Goal: Task Accomplishment & Management: Manage account settings

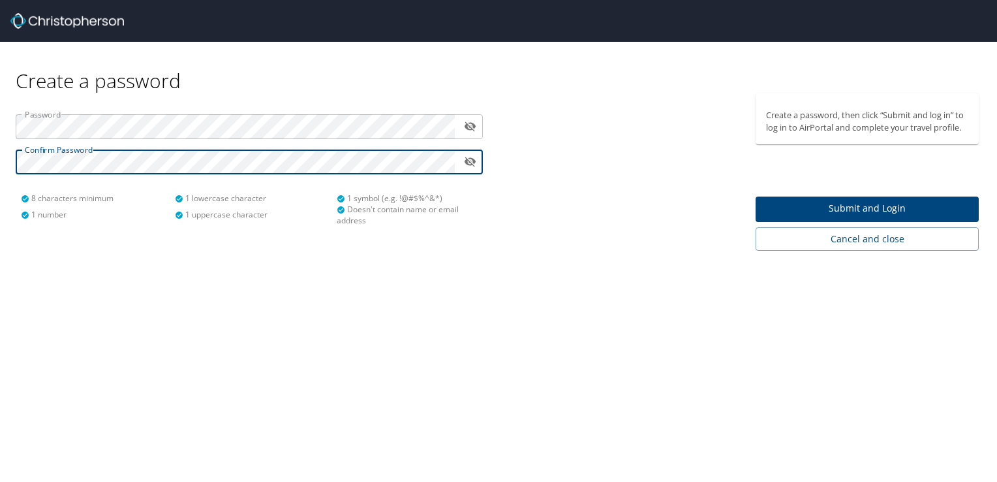
click at [831, 211] on span "Submit and Login" at bounding box center [867, 208] width 202 height 16
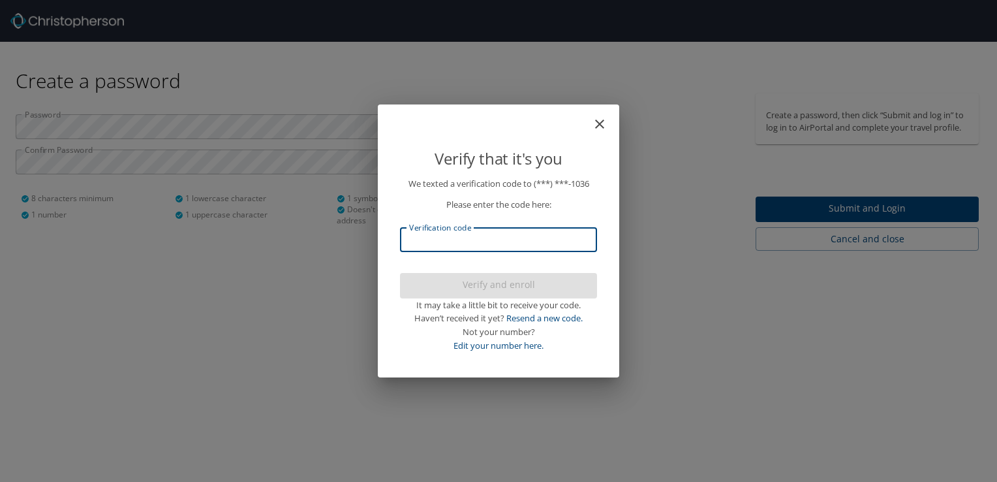
click at [422, 247] on input "Verification code" at bounding box center [498, 239] width 197 height 25
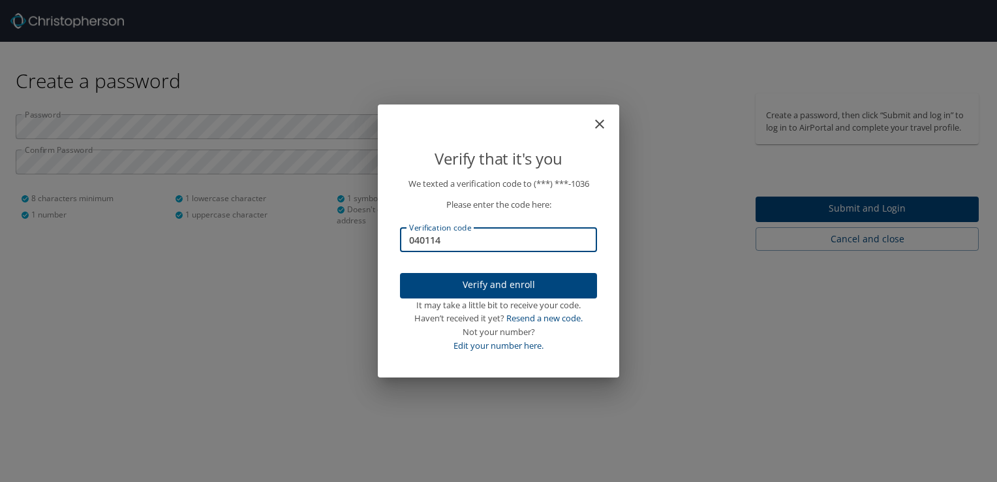
type input "040114"
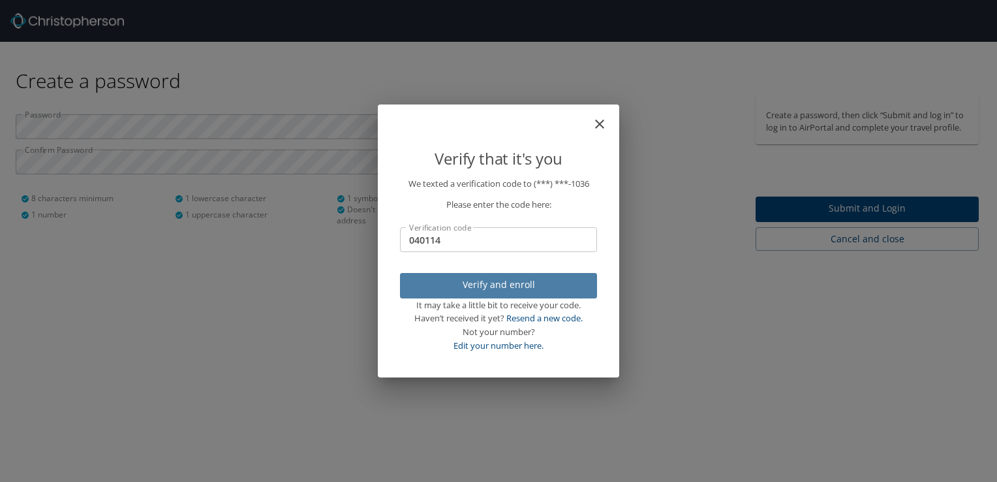
click at [487, 286] on span "Verify and enroll" at bounding box center [499, 285] width 176 height 16
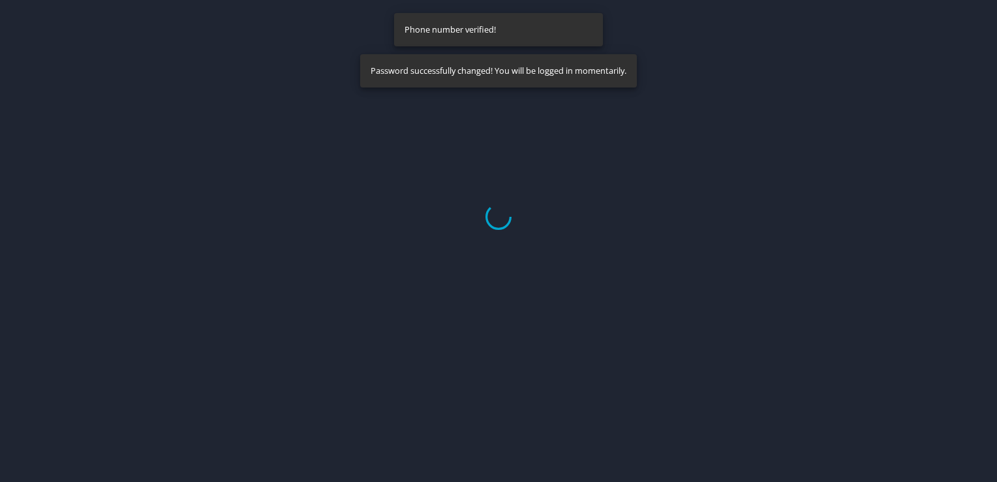
select select "US"
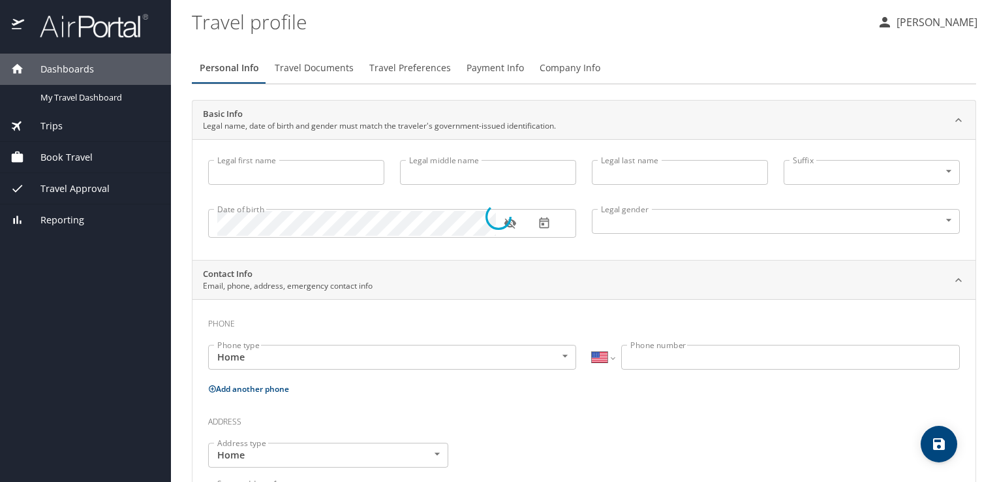
type input "Lindsay"
type input "Omlor"
type input "Female"
select select "US"
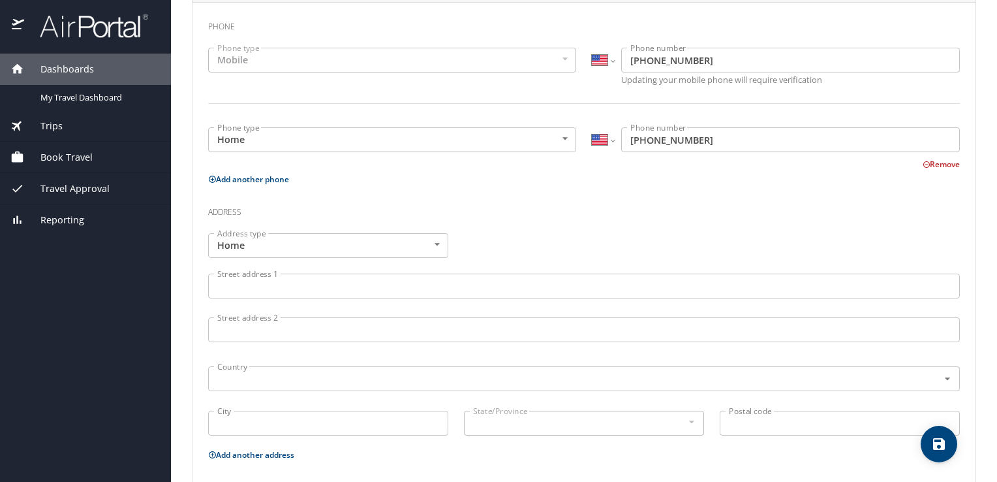
scroll to position [326, 0]
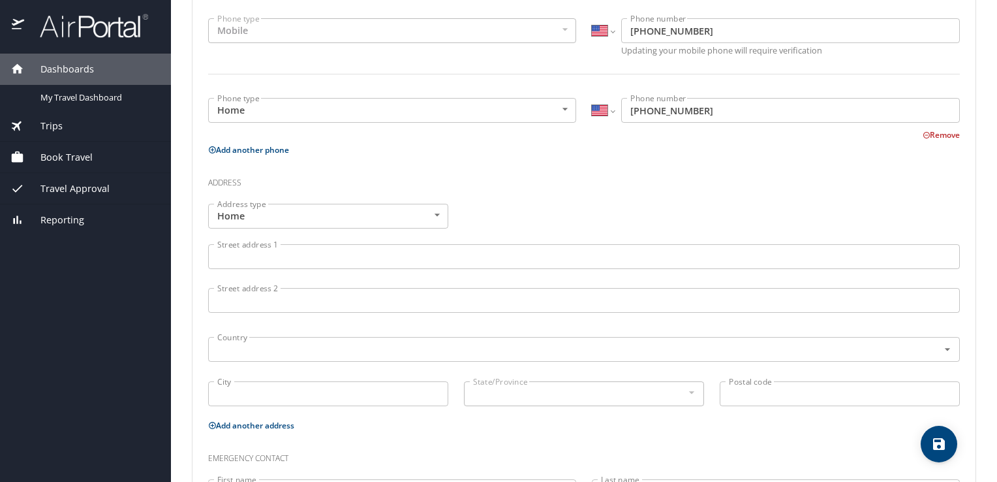
click at [326, 249] on input "Street address 1" at bounding box center [584, 256] width 752 height 25
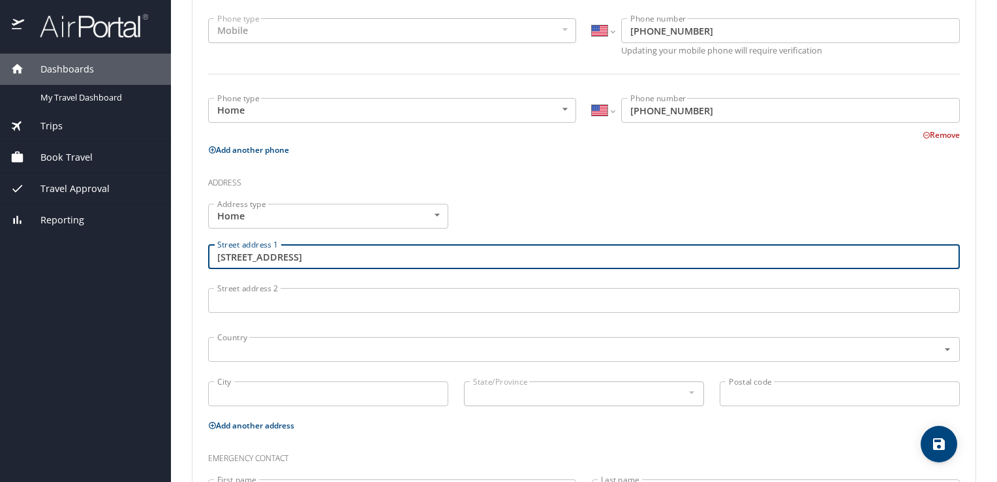
type input "13203 Acadia Cove"
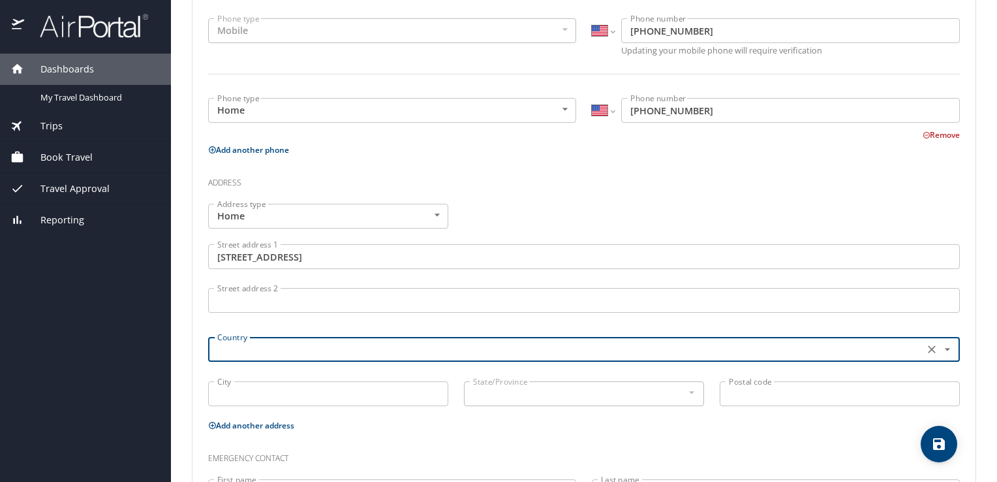
type input "F"
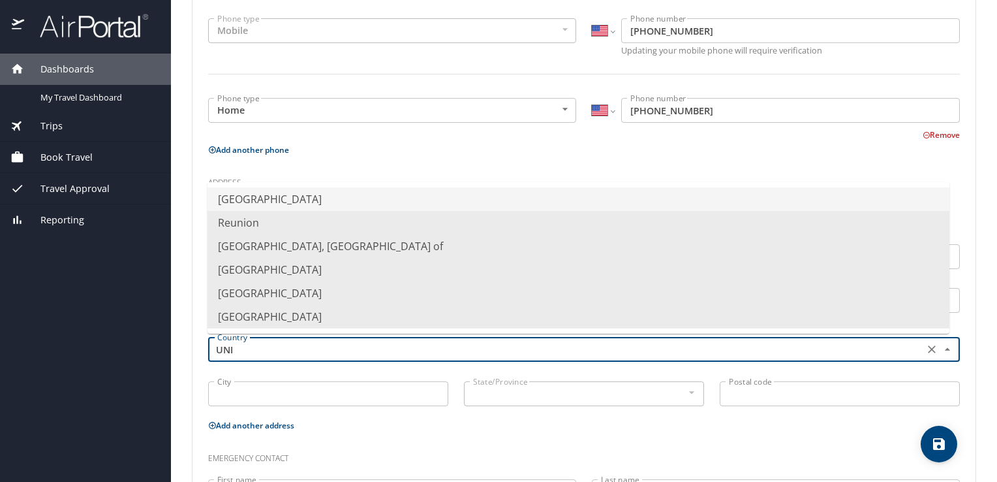
click at [311, 192] on li "United States of America" at bounding box center [579, 198] width 742 height 23
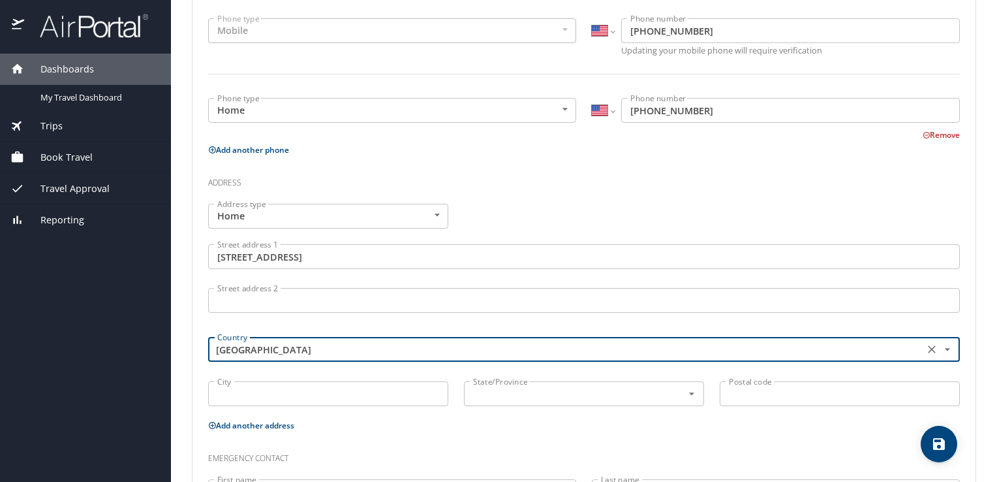
type input "United States of America"
click at [258, 401] on input "City" at bounding box center [328, 393] width 240 height 25
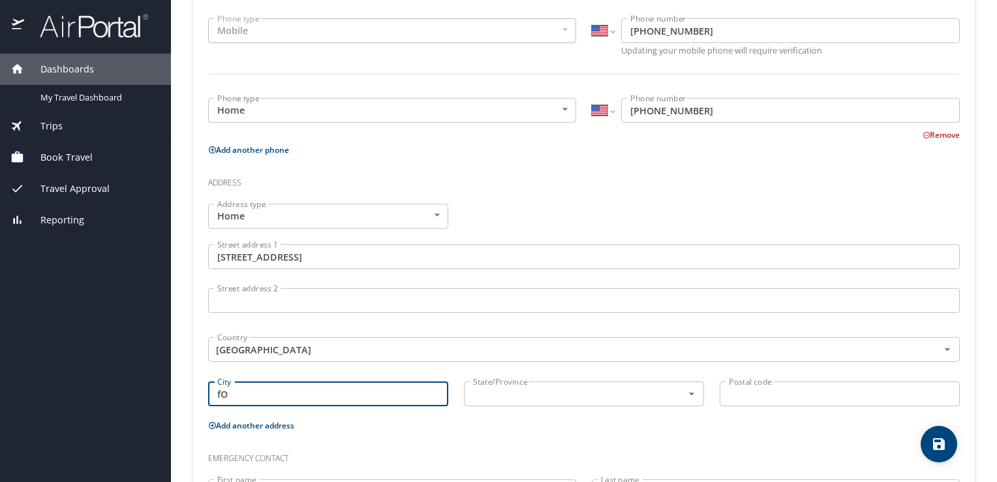
type input "f"
type input "Fort Wayne"
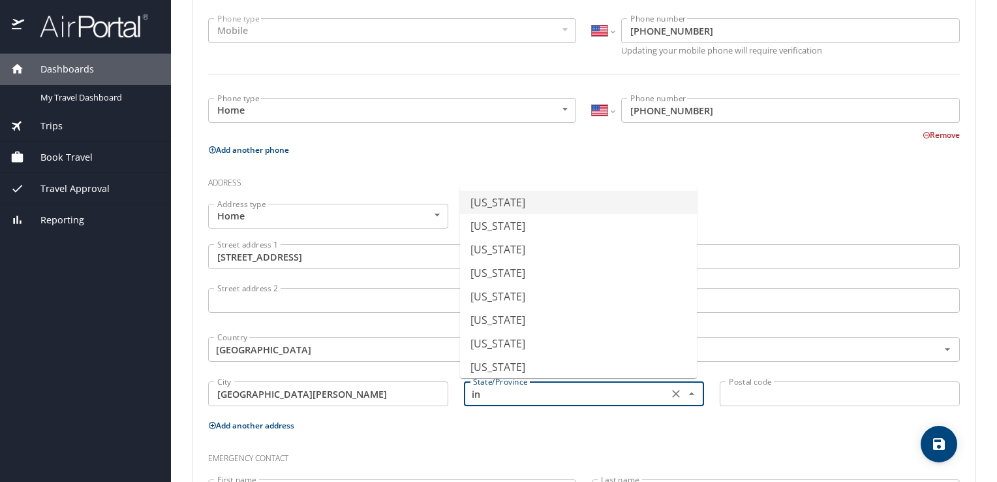
type input "i"
click at [475, 228] on li "Indiana" at bounding box center [578, 225] width 237 height 23
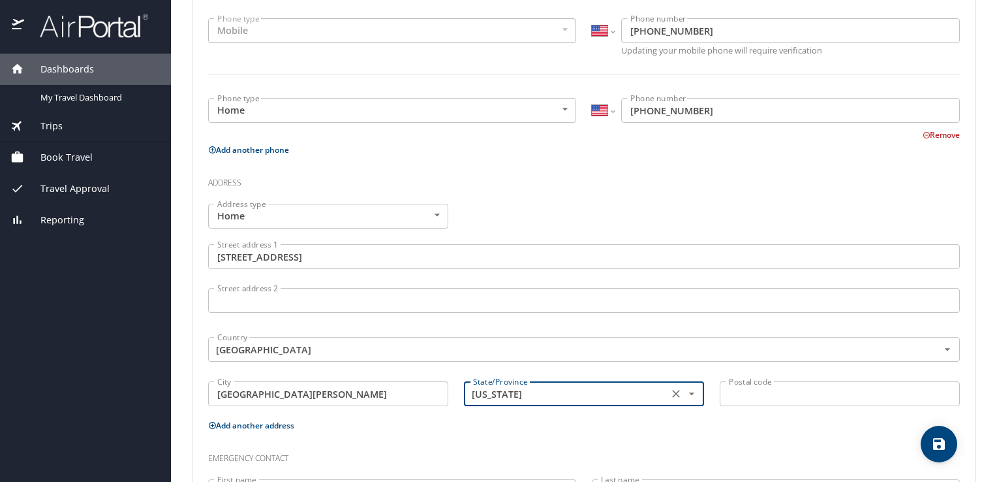
type input "Indiana"
click at [730, 388] on input "Postal code" at bounding box center [840, 393] width 240 height 25
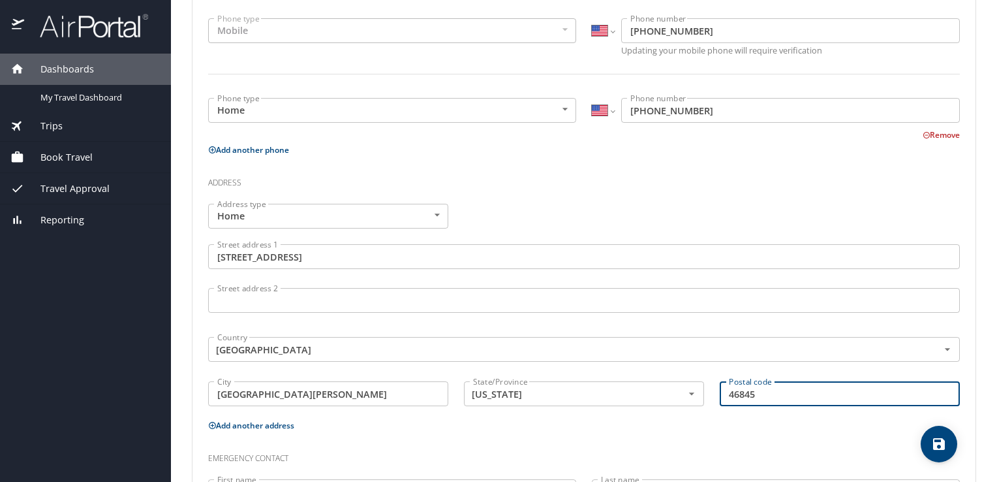
type input "46845"
click at [636, 432] on div "Phone Phone type Mobile Mobile Phone type International Afghanistan Åland Islan…" at bounding box center [584, 271] width 752 height 576
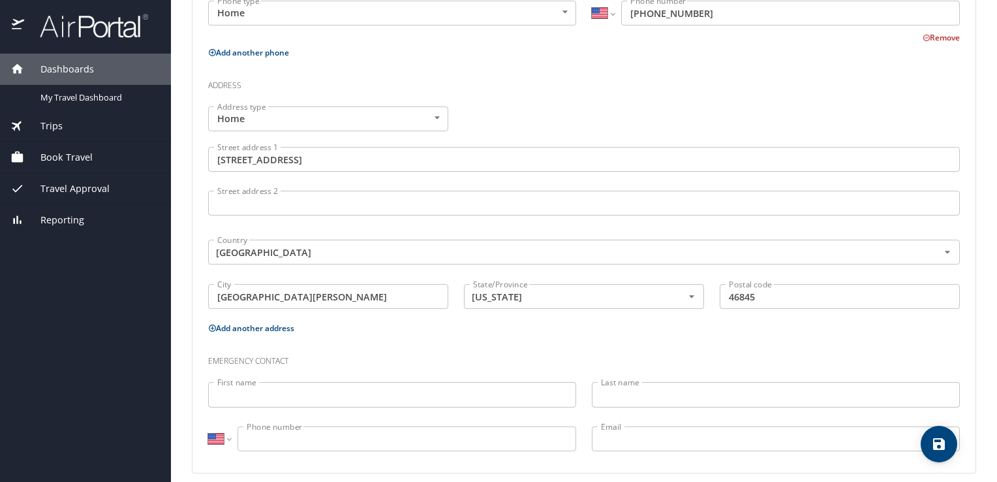
scroll to position [433, 0]
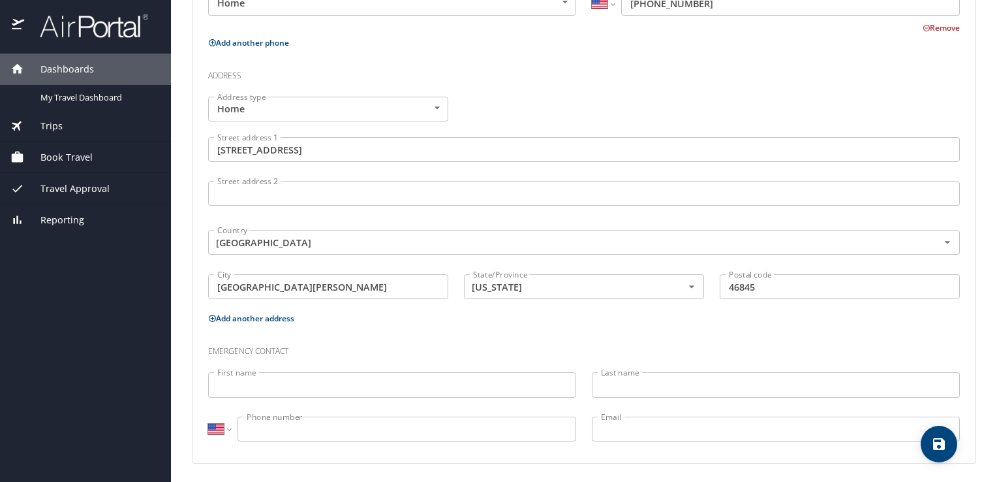
click at [253, 376] on input "First name" at bounding box center [392, 384] width 368 height 25
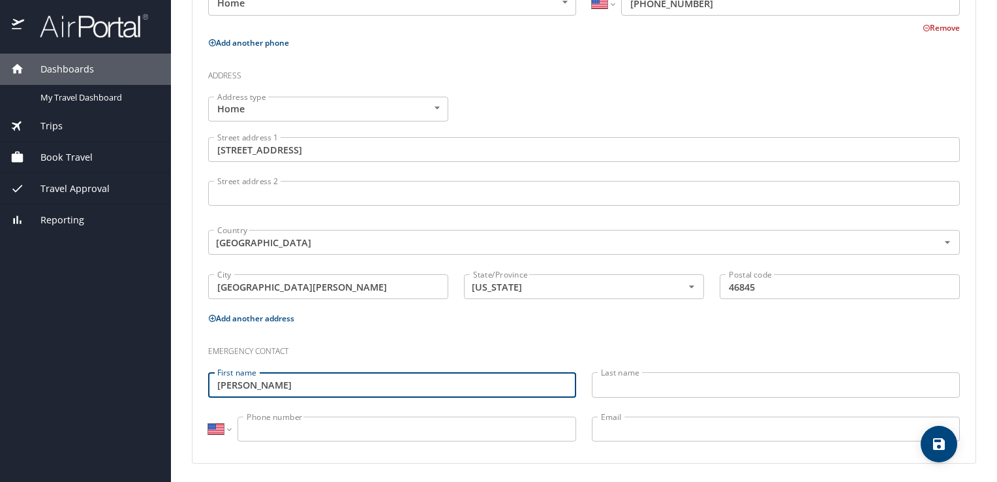
type input "Carol"
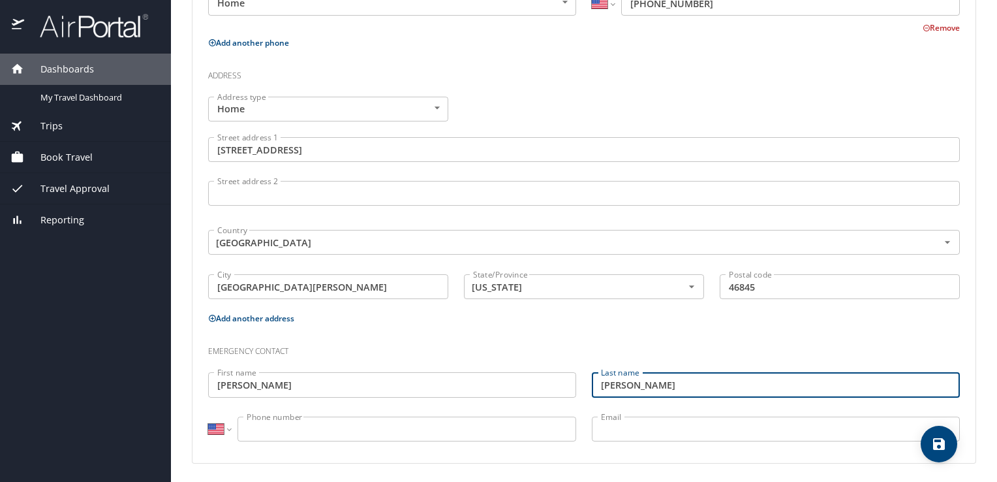
type input "Wymer"
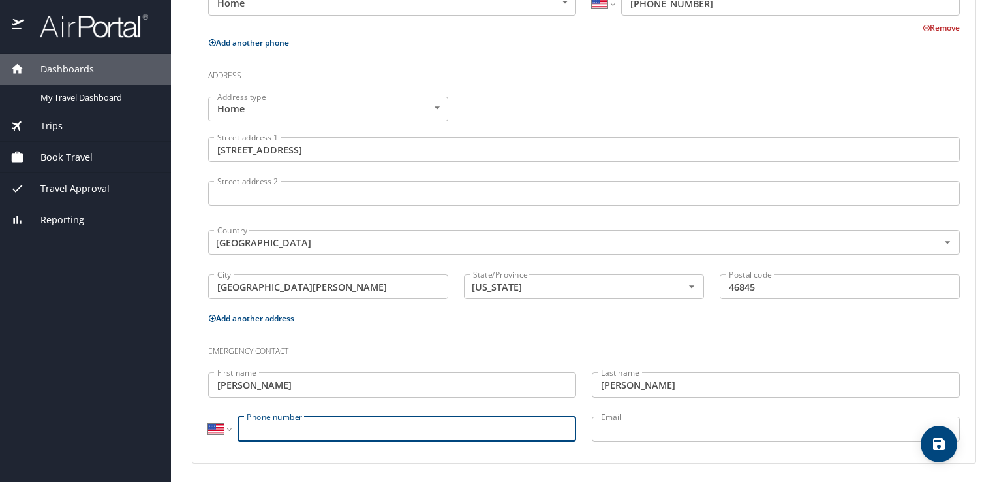
click at [300, 422] on input "Phone number" at bounding box center [407, 428] width 339 height 25
type input "(260) 213-0300"
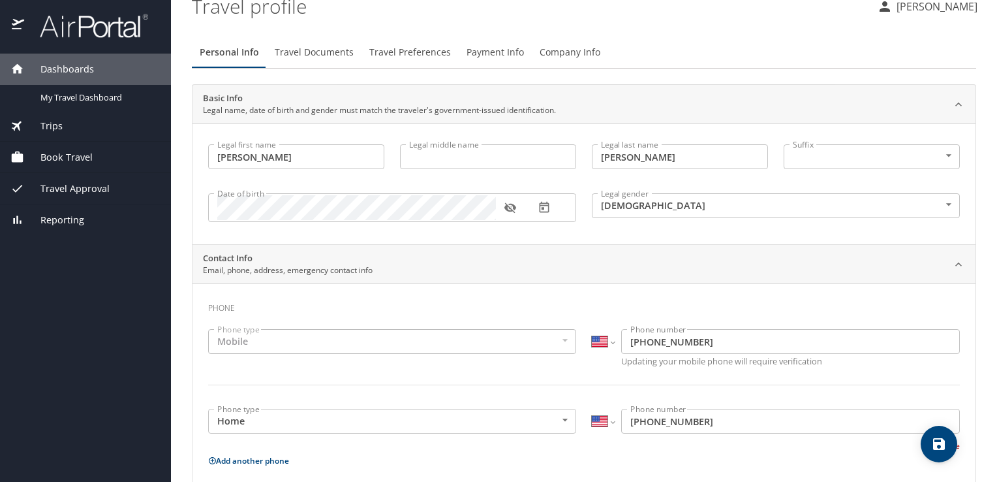
scroll to position [0, 0]
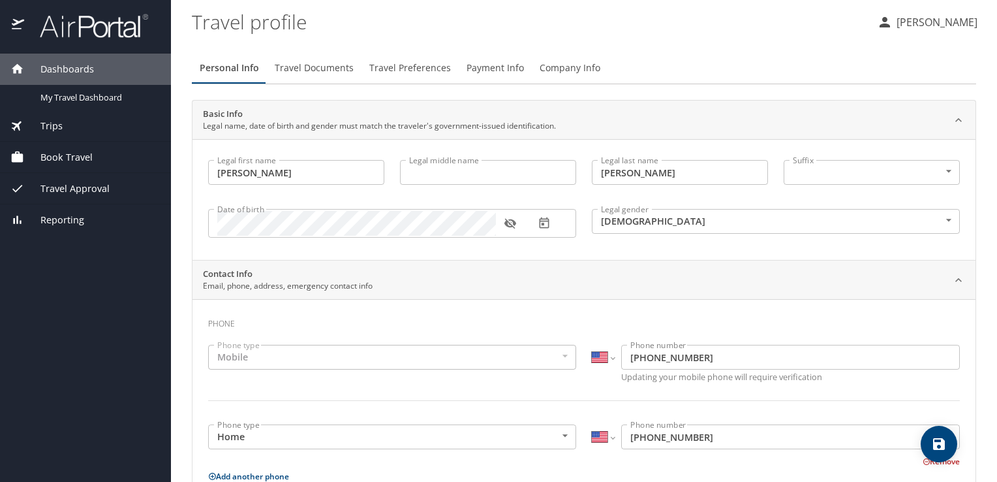
type input "cwymer@rjbagan.com"
click at [301, 67] on span "Travel Documents" at bounding box center [314, 68] width 79 height 16
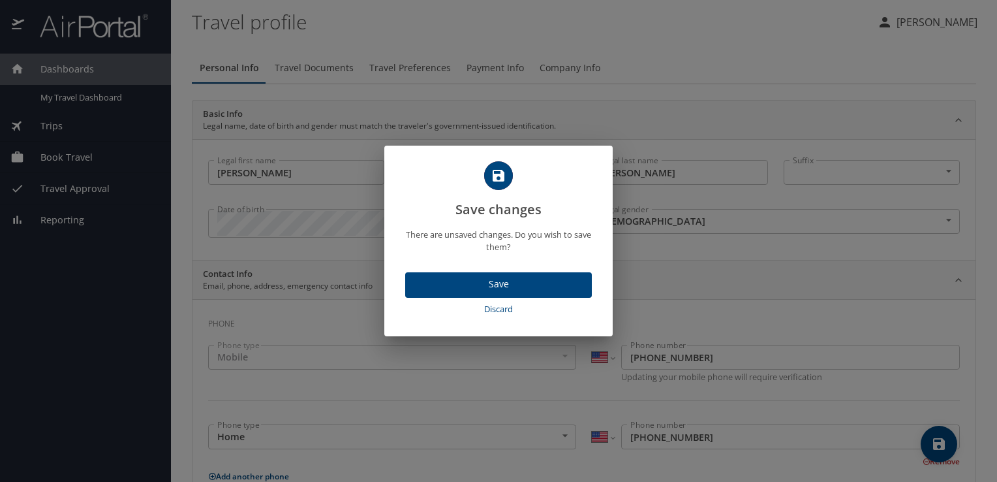
click at [497, 288] on span "Save" at bounding box center [499, 284] width 166 height 16
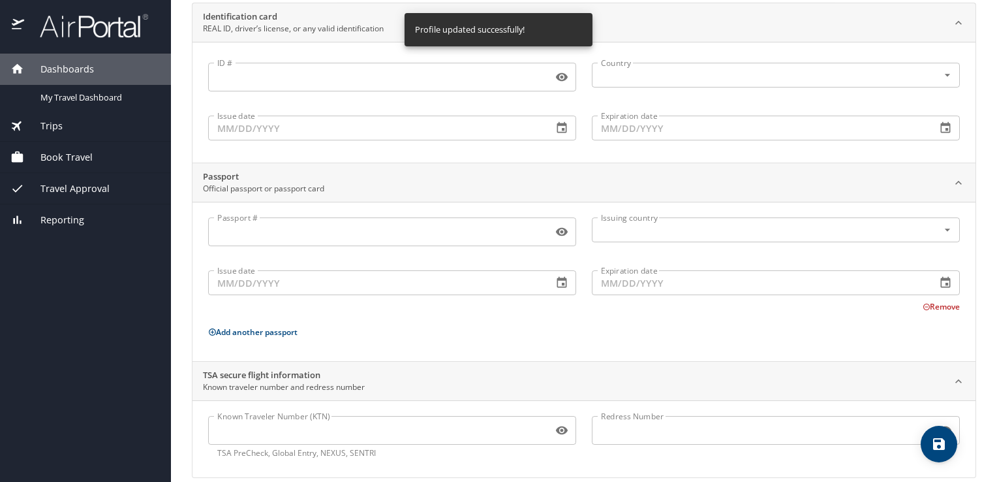
scroll to position [112, 0]
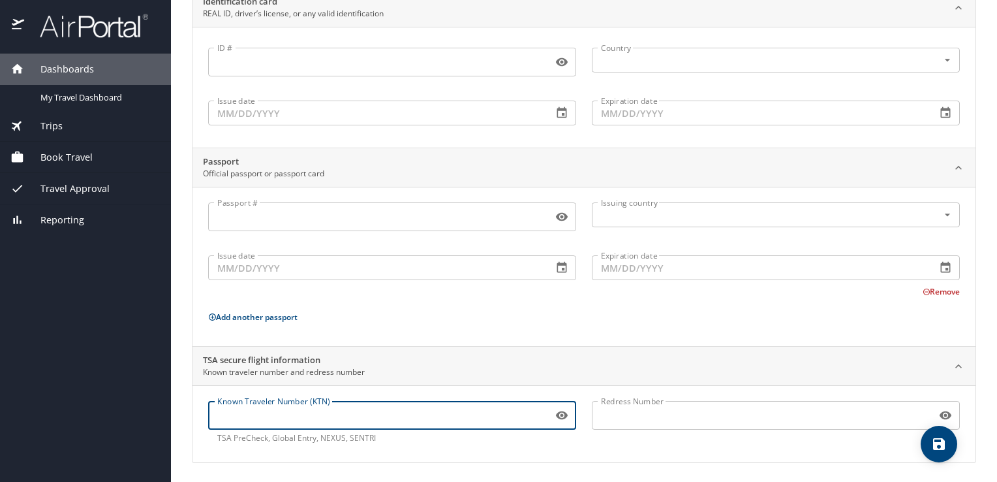
click at [251, 422] on input "Known Traveler Number (KTN)" at bounding box center [377, 415] width 339 height 25
type input "TT134RG18"
click at [592, 416] on input "Redress Number" at bounding box center [761, 415] width 339 height 25
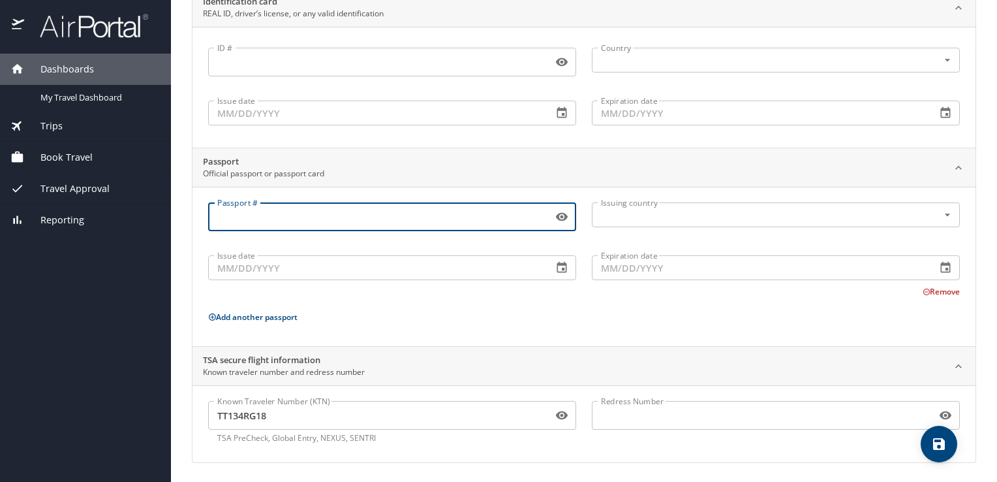
click at [340, 215] on input "Passport #" at bounding box center [377, 216] width 339 height 25
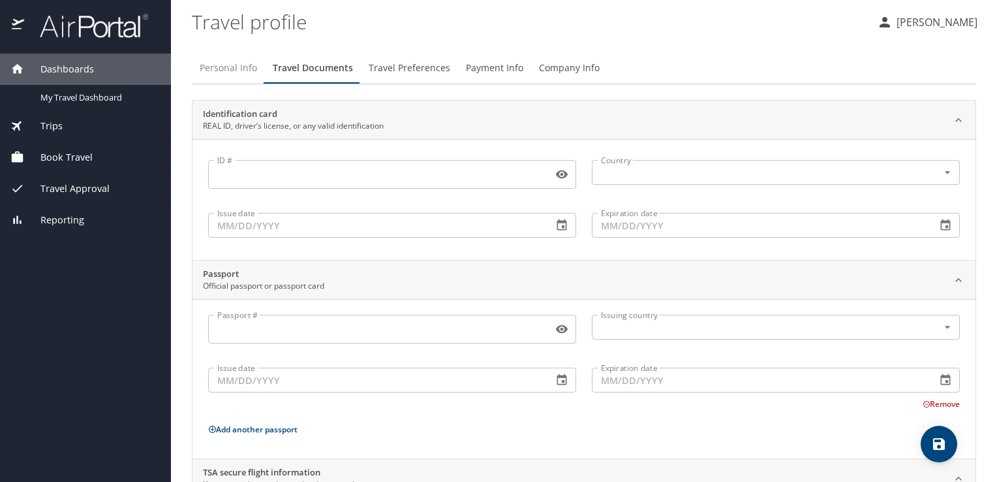
click at [241, 67] on span "Personal Info" at bounding box center [228, 68] width 57 height 16
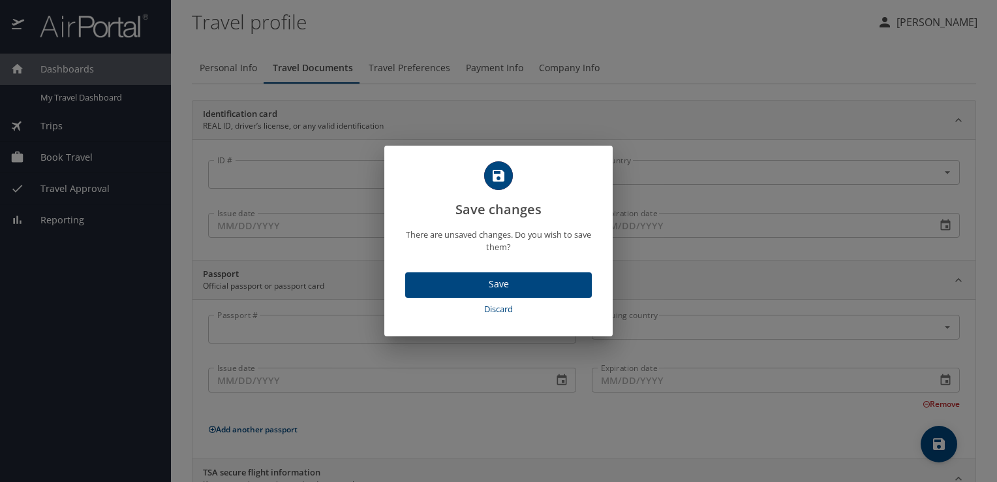
click at [446, 281] on span "Save" at bounding box center [499, 284] width 166 height 16
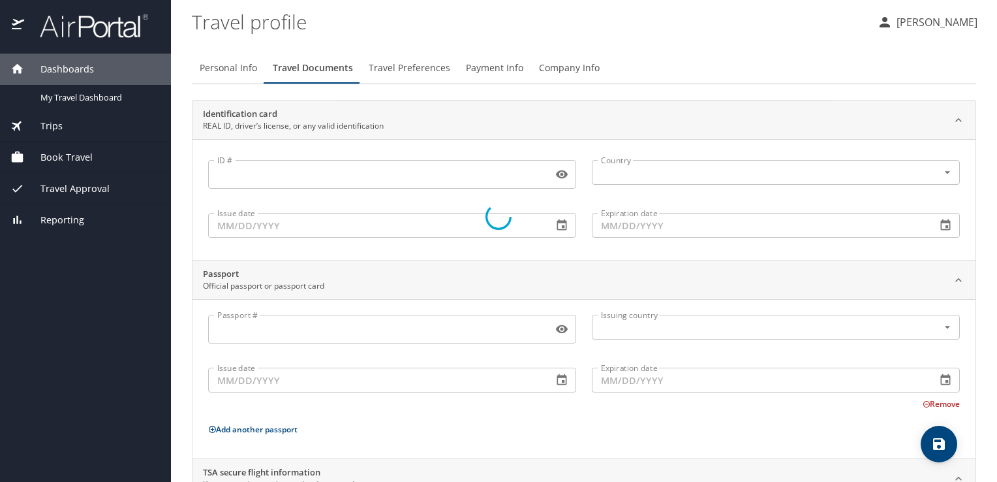
select select "US"
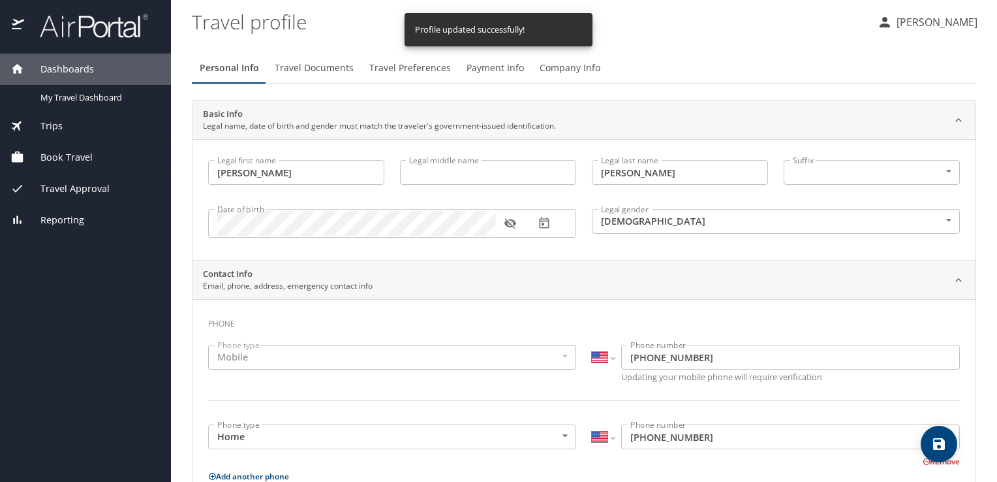
click at [50, 157] on span "Book Travel" at bounding box center [58, 157] width 69 height 14
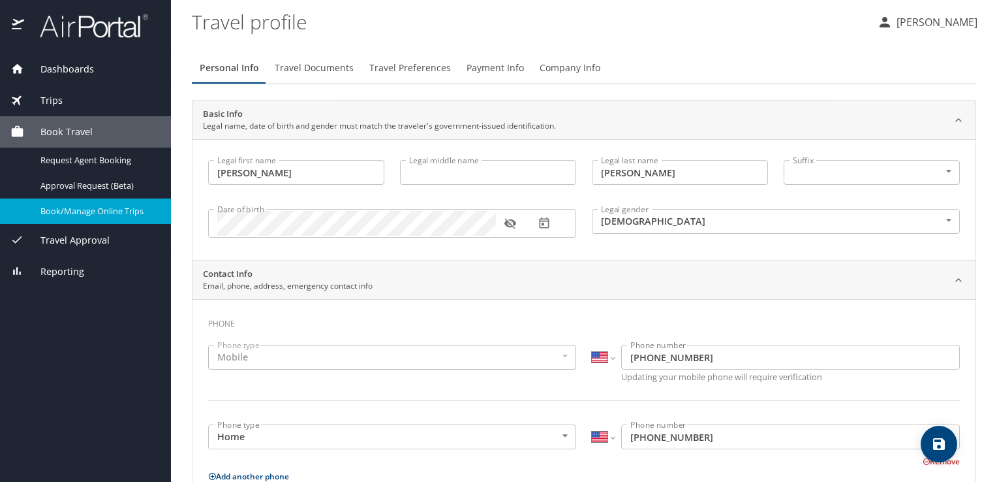
click at [76, 210] on span "Book/Manage Online Trips" at bounding box center [97, 211] width 115 height 12
click at [65, 72] on span "Dashboards" at bounding box center [59, 69] width 70 height 14
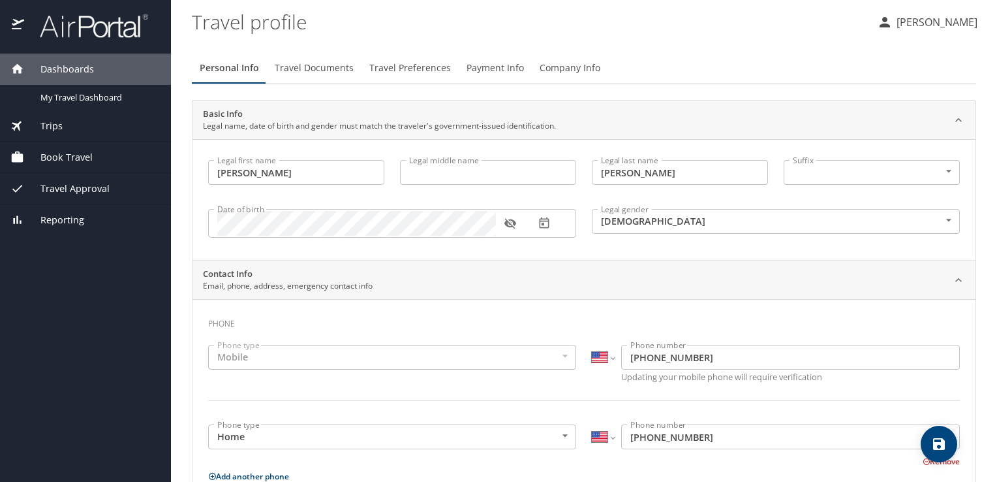
click at [397, 63] on span "Travel Preferences" at bounding box center [410, 68] width 82 height 16
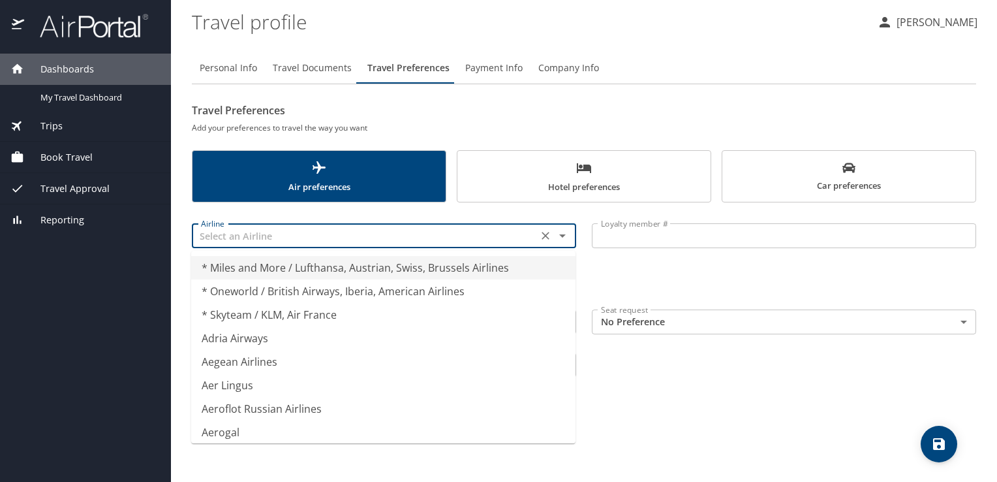
click at [315, 238] on input "text" at bounding box center [365, 235] width 338 height 17
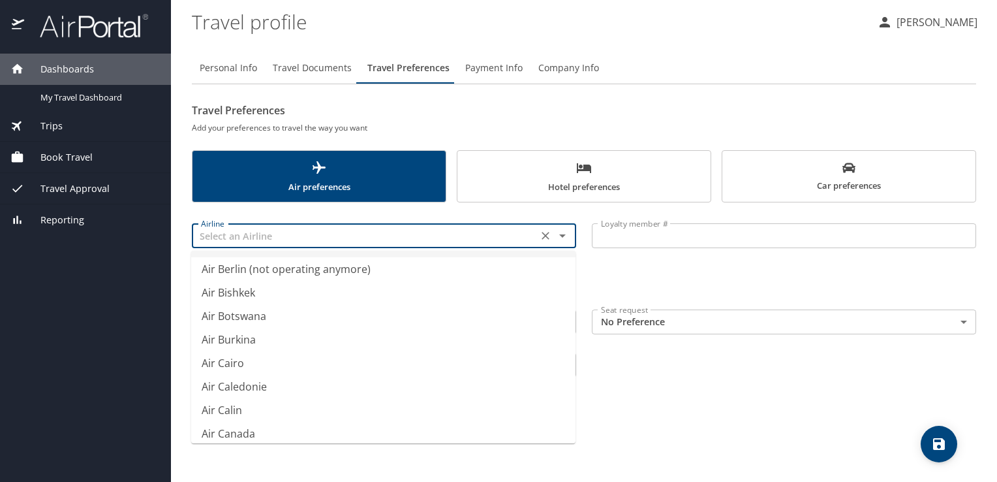
scroll to position [587, 0]
type input "Air Burkina"
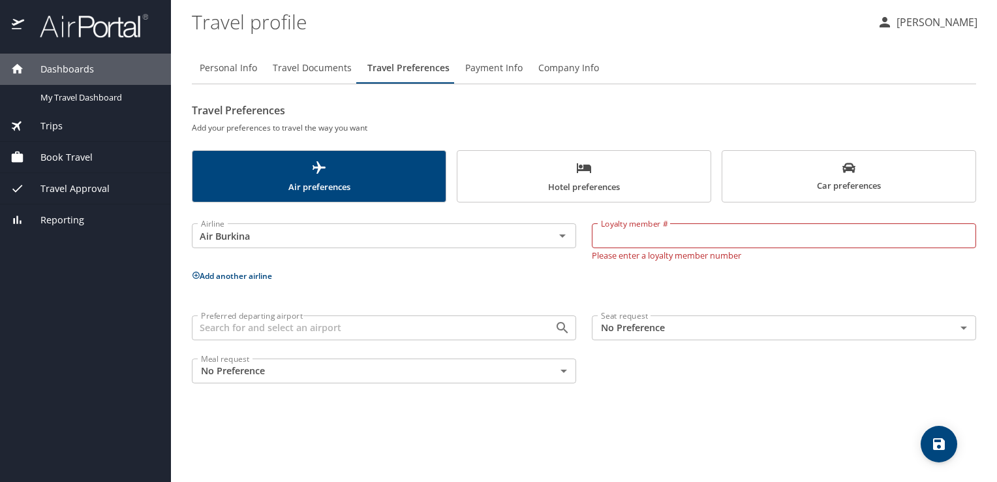
click at [452, 119] on h2 "Travel Preferences" at bounding box center [584, 110] width 785 height 21
click at [410, 168] on span "Air preferences" at bounding box center [319, 177] width 238 height 35
click at [562, 234] on icon "Open" at bounding box center [563, 236] width 16 height 16
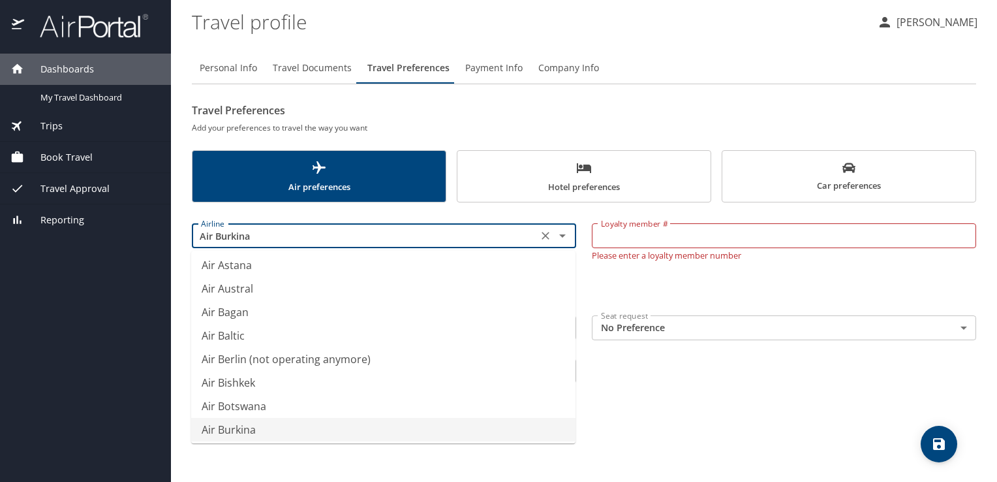
click at [543, 234] on icon "Clear" at bounding box center [546, 236] width 8 height 8
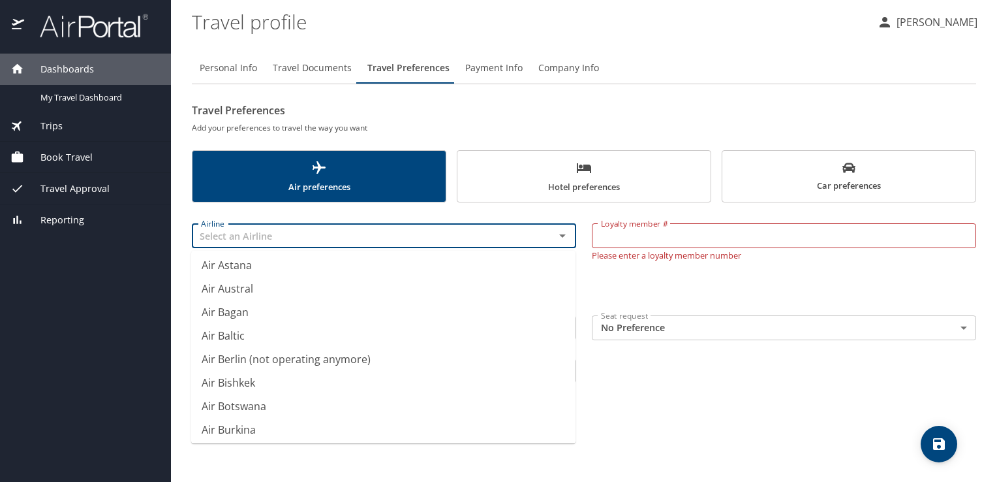
scroll to position [8, 0]
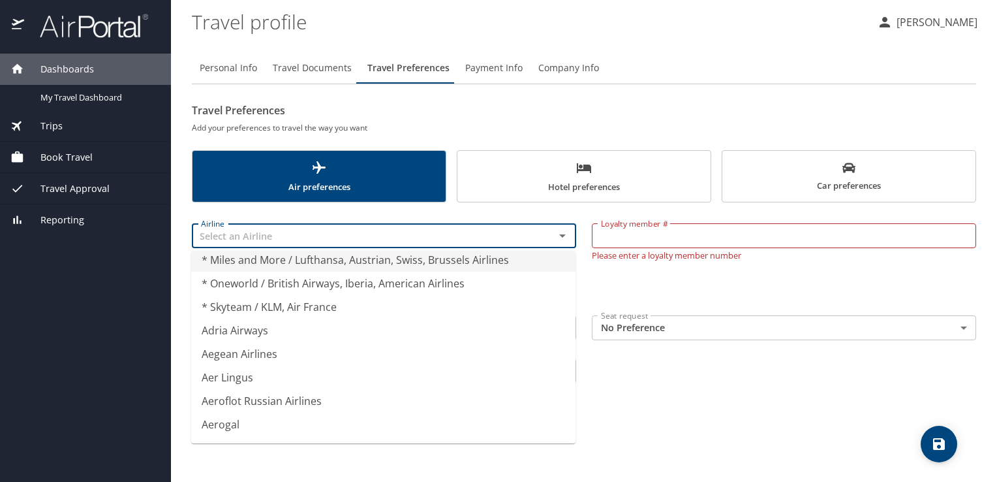
type input "* Miles and More / Lufthansa, Austrian, Swiss, Brussels Airlines"
click at [551, 122] on h6 "Add your preferences to travel the way you want" at bounding box center [584, 128] width 785 height 14
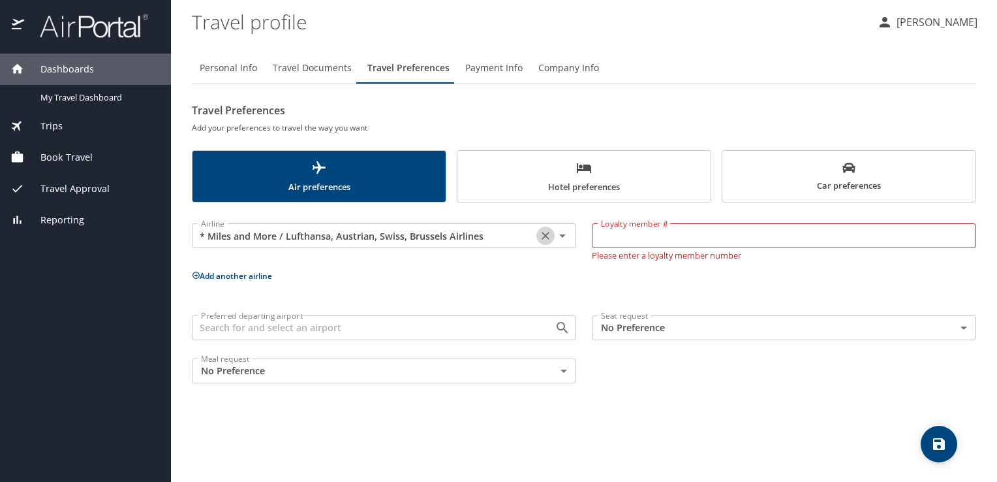
click at [547, 235] on icon "Clear" at bounding box center [545, 235] width 13 height 13
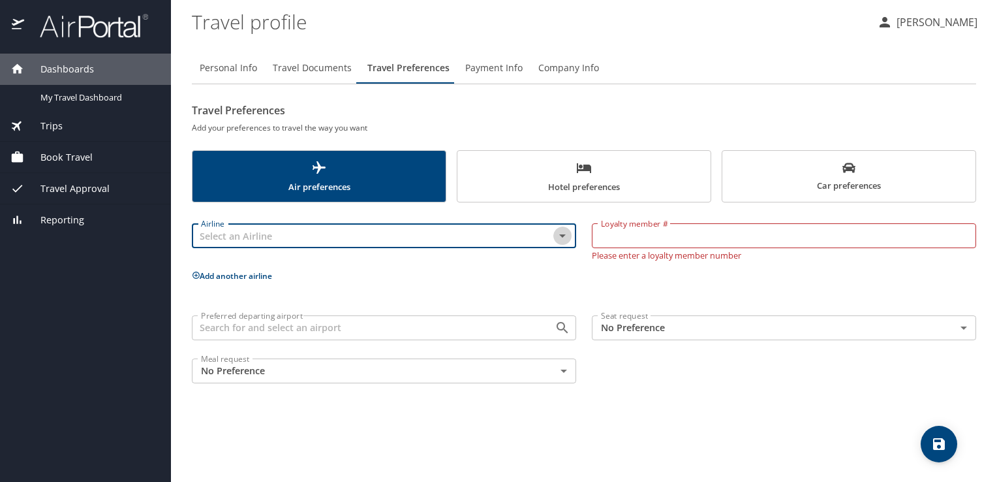
click at [555, 234] on icon "Open" at bounding box center [563, 236] width 16 height 16
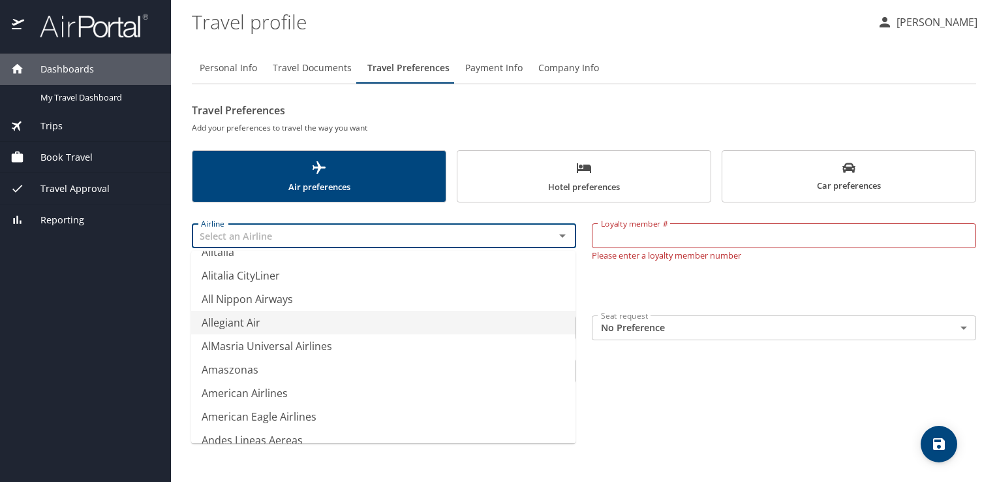
scroll to position [1893, 0]
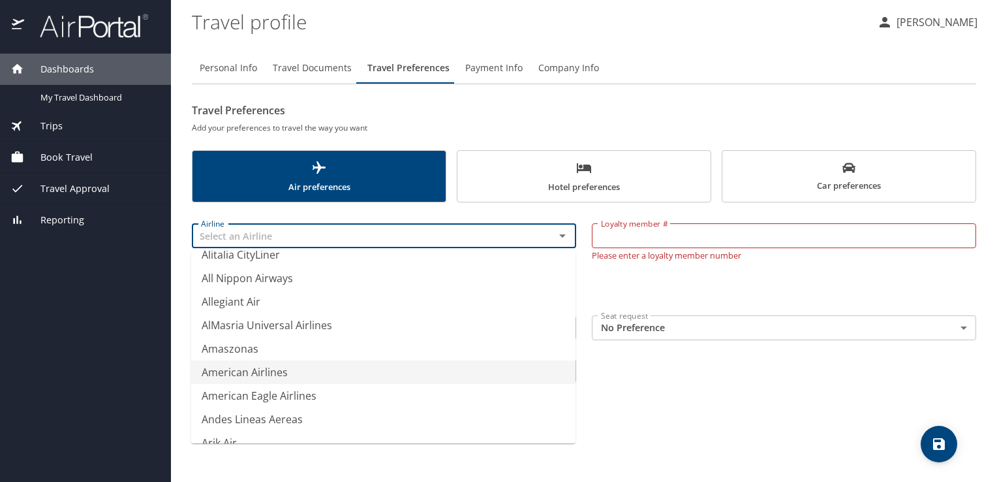
click at [270, 368] on li "American Airlines" at bounding box center [383, 371] width 384 height 23
type input "American Airlines"
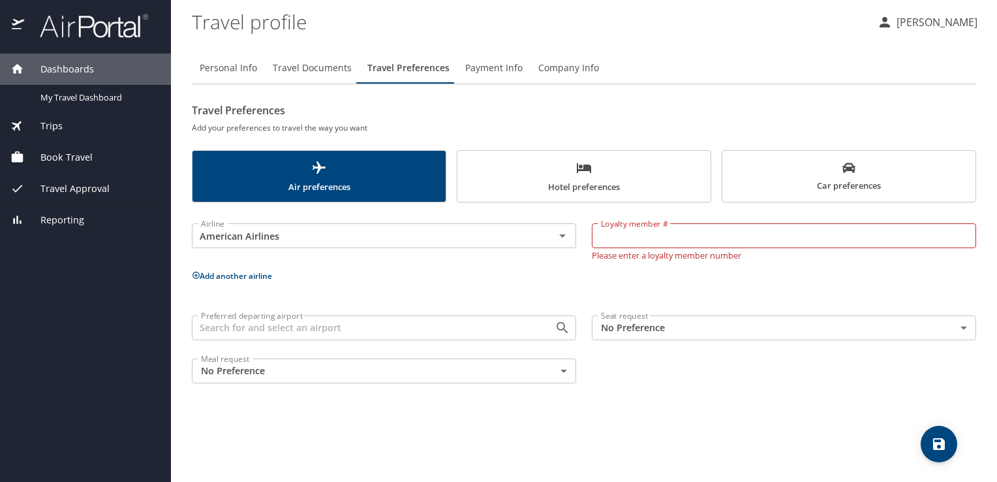
click at [227, 273] on button "Add another airline" at bounding box center [232, 275] width 80 height 11
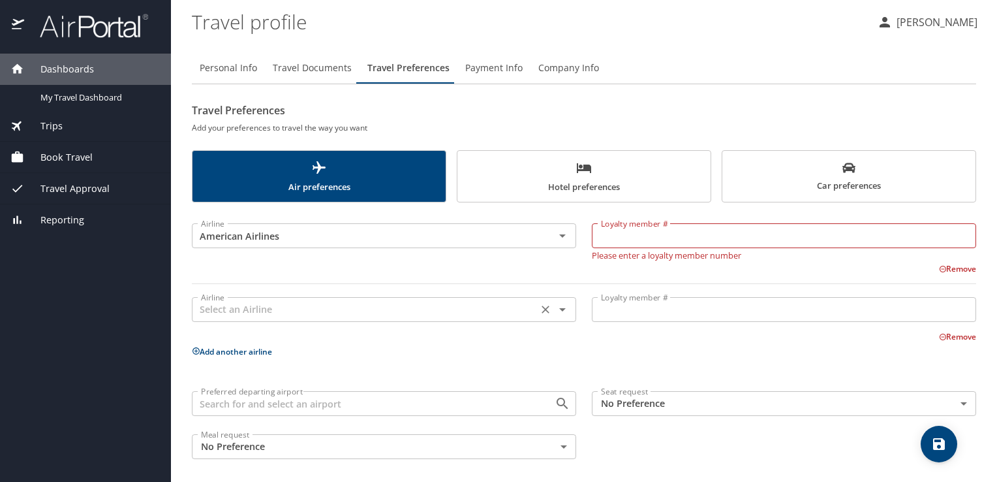
click at [234, 309] on input "text" at bounding box center [365, 309] width 338 height 17
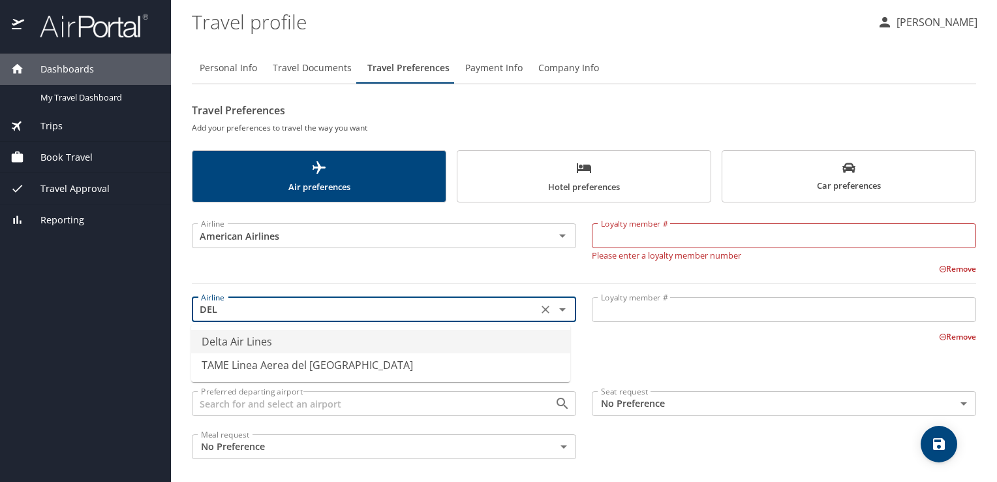
click at [240, 340] on li "Delta Air Lines" at bounding box center [380, 341] width 379 height 23
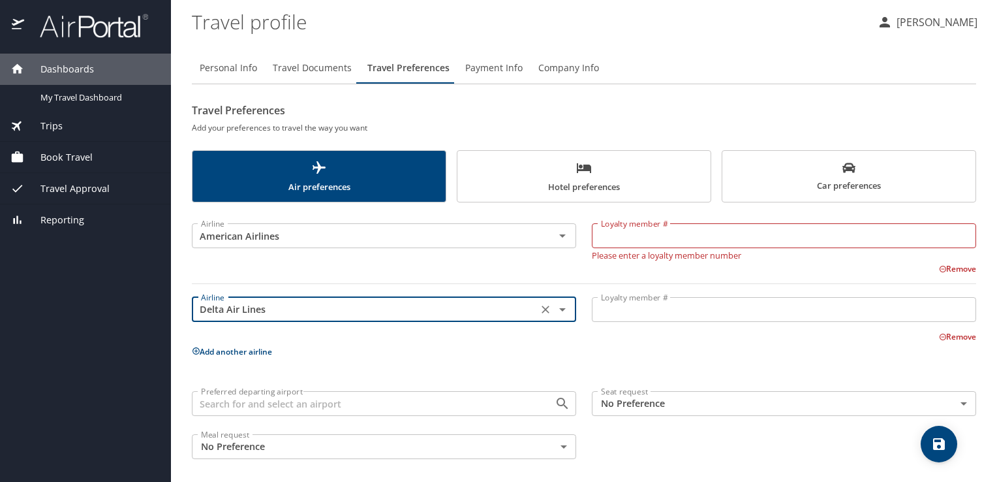
type input "Delta Air Lines"
click at [598, 303] on input "Loyalty member #" at bounding box center [784, 309] width 384 height 25
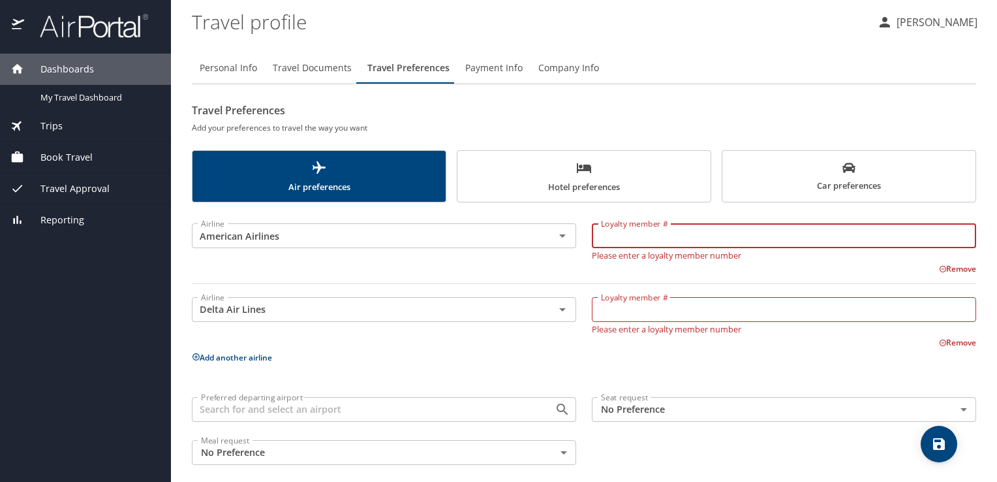
click at [676, 238] on input "Loyalty member #" at bounding box center [784, 235] width 384 height 25
type input "u"
type input "U605UY6"
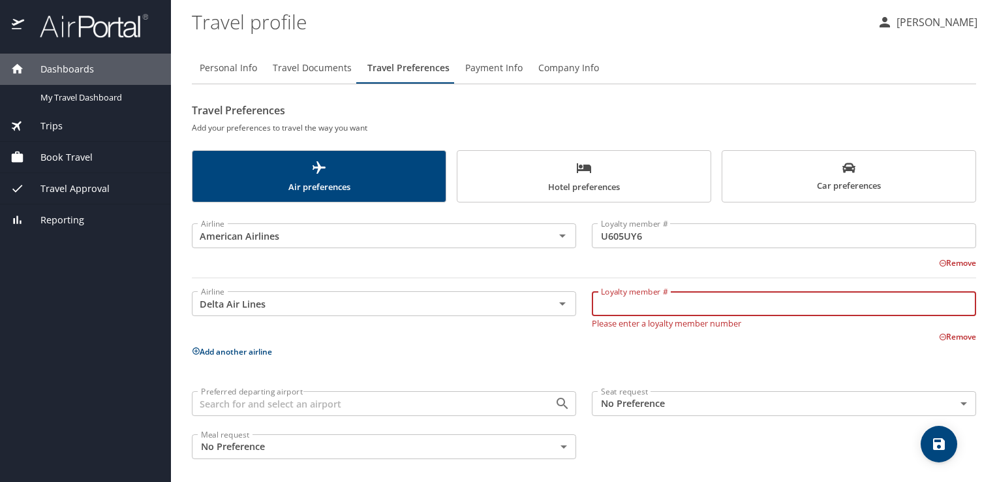
click at [629, 304] on input "Loyalty member #" at bounding box center [784, 303] width 384 height 25
type input "9194668738"
click at [627, 326] on div "Airline Delta Air Lines Airline Loyalty member # 9194668738 Loyalty member # Pl…" at bounding box center [584, 310] width 800 height 65
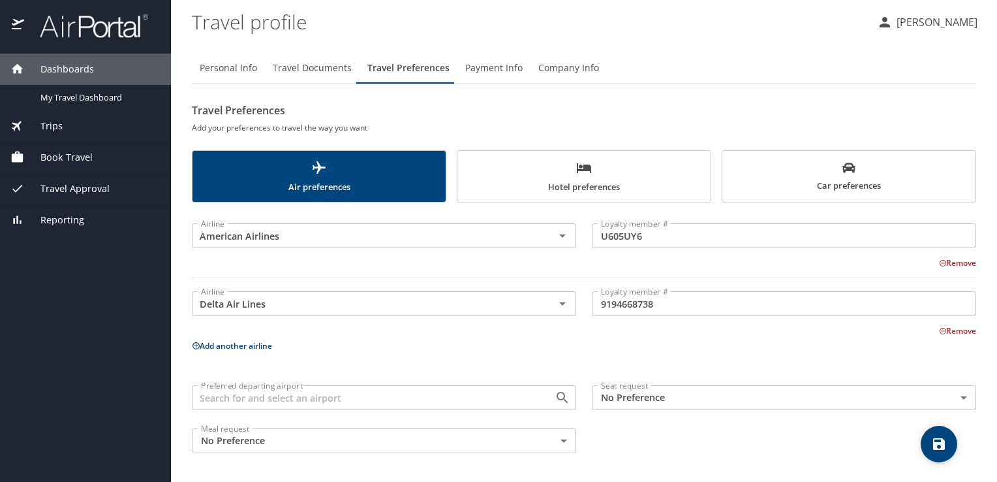
click at [645, 403] on body "Dashboards My Travel Dashboard Trips Current / Future Trips Past Trips Trips Mi…" at bounding box center [498, 241] width 997 height 482
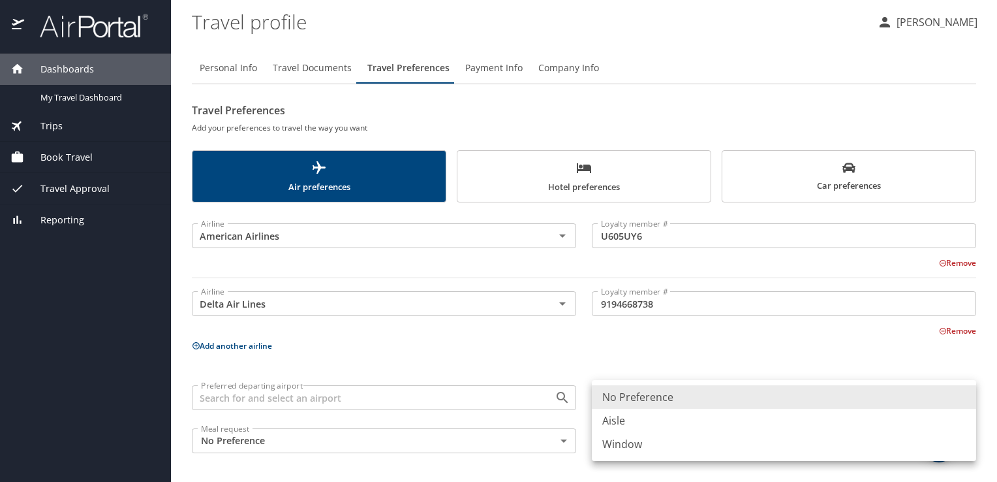
click at [623, 444] on li "Window" at bounding box center [784, 443] width 384 height 23
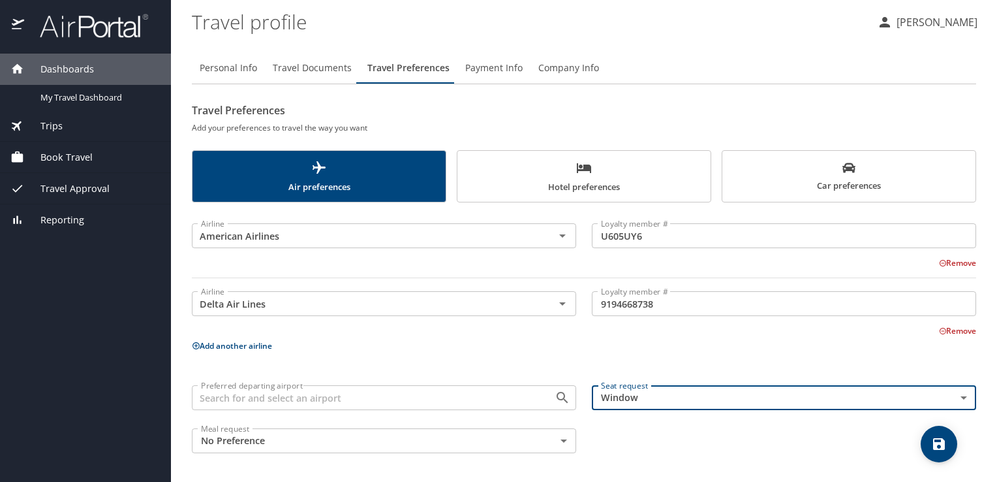
type input "Window"
click at [626, 346] on p "Add another airline" at bounding box center [584, 345] width 785 height 16
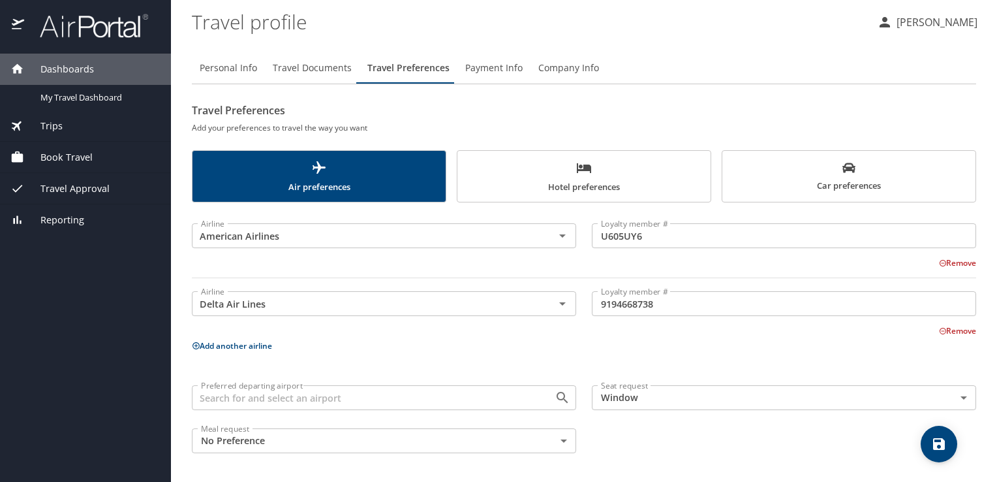
click at [590, 180] on span "Hotel preferences" at bounding box center [584, 177] width 238 height 35
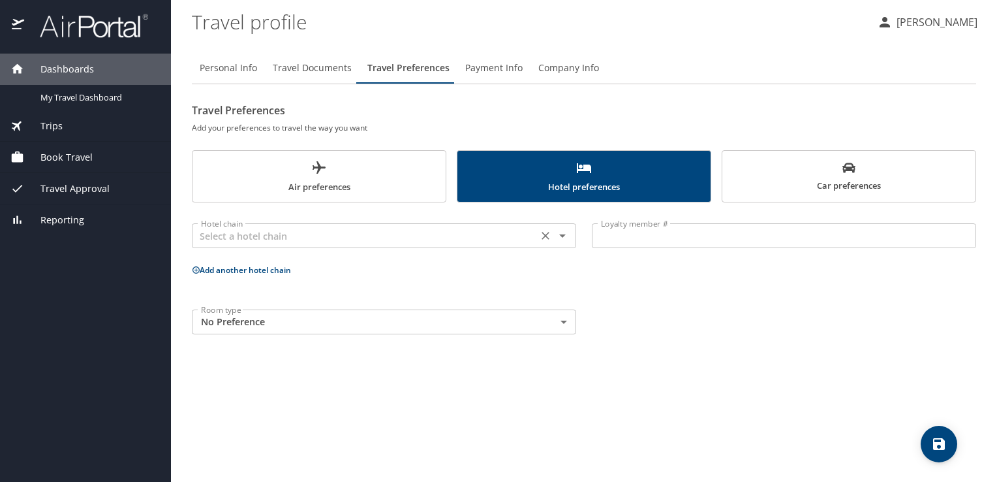
click at [559, 233] on icon "Open" at bounding box center [563, 236] width 16 height 16
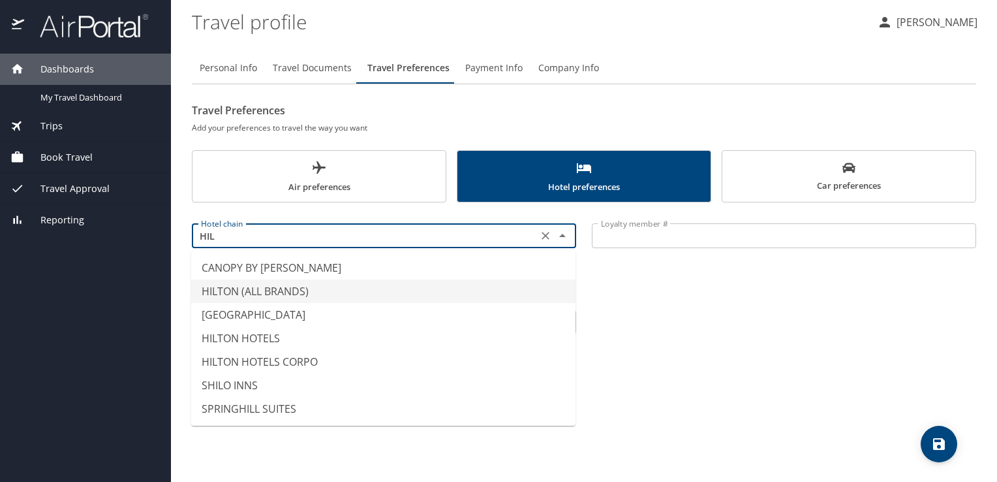
click at [287, 294] on li "HILTON (ALL BRANDS)" at bounding box center [383, 290] width 384 height 23
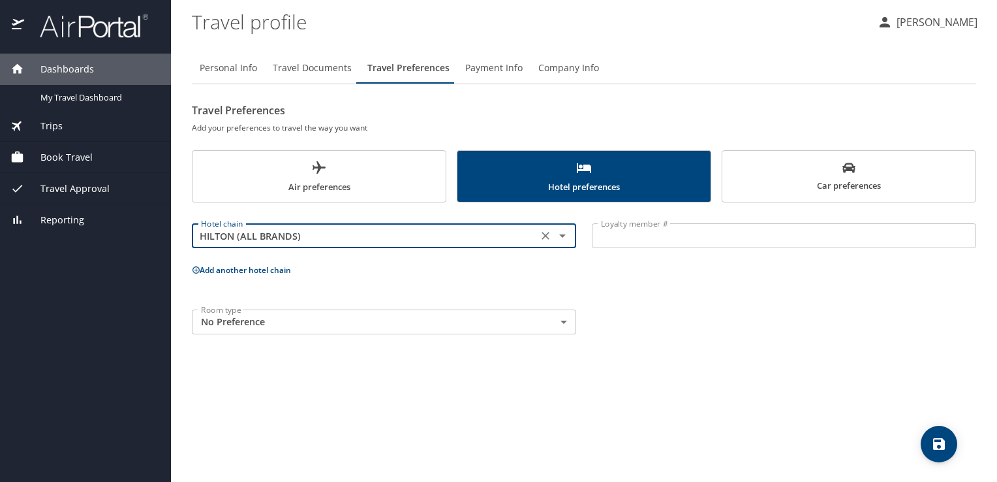
type input "HILTON (ALL BRANDS)"
click at [633, 238] on input "Loyalty member #" at bounding box center [784, 235] width 384 height 25
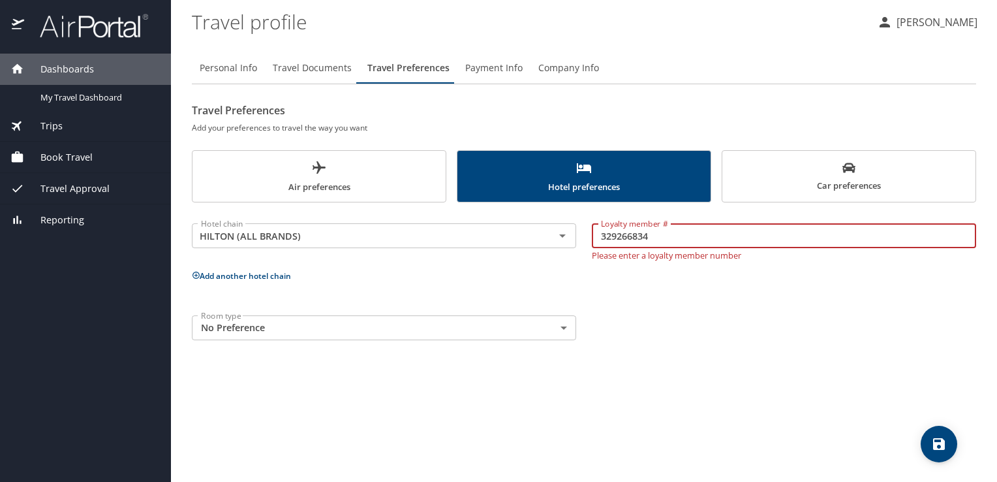
type input "329266834"
click at [595, 286] on div "Hotel chain HILTON (ALL BRANDS) Hotel chain Loyalty member # 329266834 Loyalty …" at bounding box center [584, 279] width 785 height 138
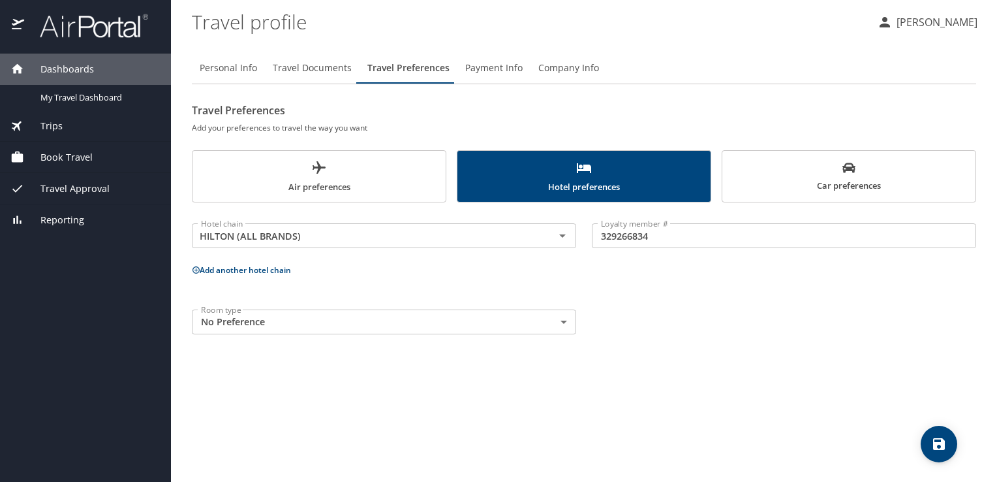
click at [261, 272] on button "Add another hotel chain" at bounding box center [241, 269] width 99 height 11
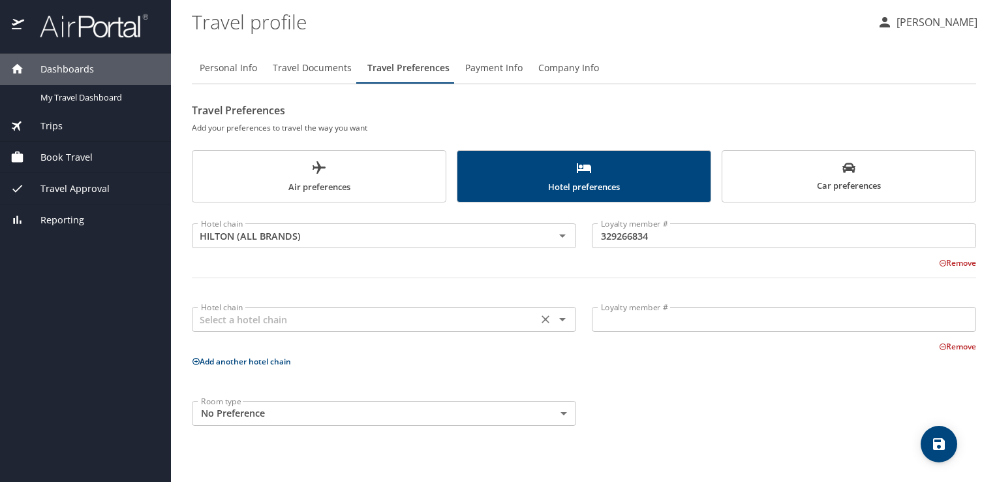
click at [267, 312] on input "text" at bounding box center [365, 319] width 338 height 17
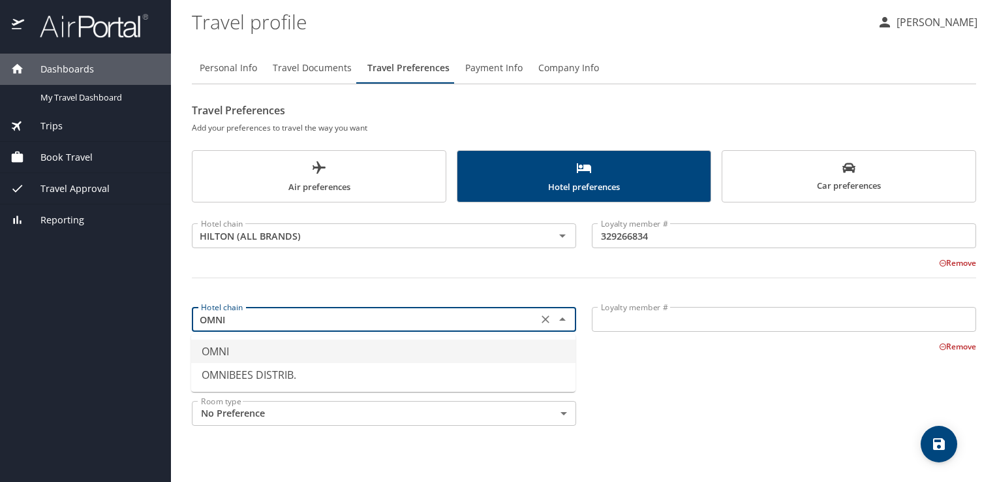
click at [245, 345] on li "OMNI" at bounding box center [383, 350] width 384 height 23
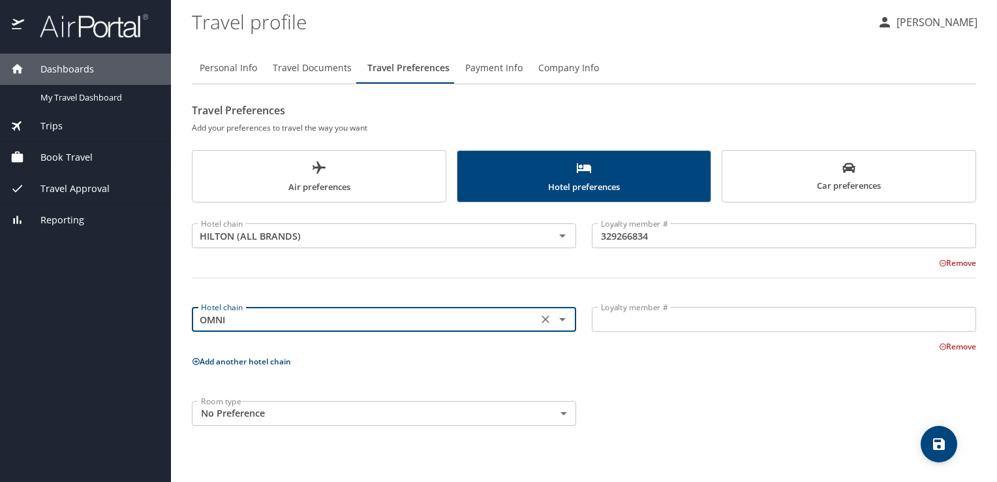
type input "OMNI"
click at [608, 314] on input "Loyalty member #" at bounding box center [784, 319] width 384 height 25
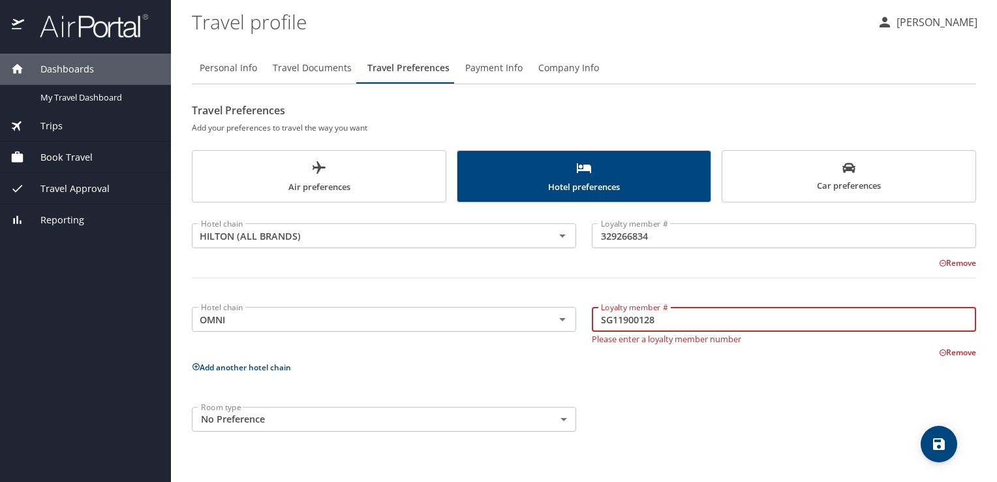
type input "SG11900128"
click at [742, 397] on div "Hotel chain HILTON (ALL BRANDS) Hotel chain Loyalty member # 329266834 Loyalty …" at bounding box center [584, 324] width 785 height 229
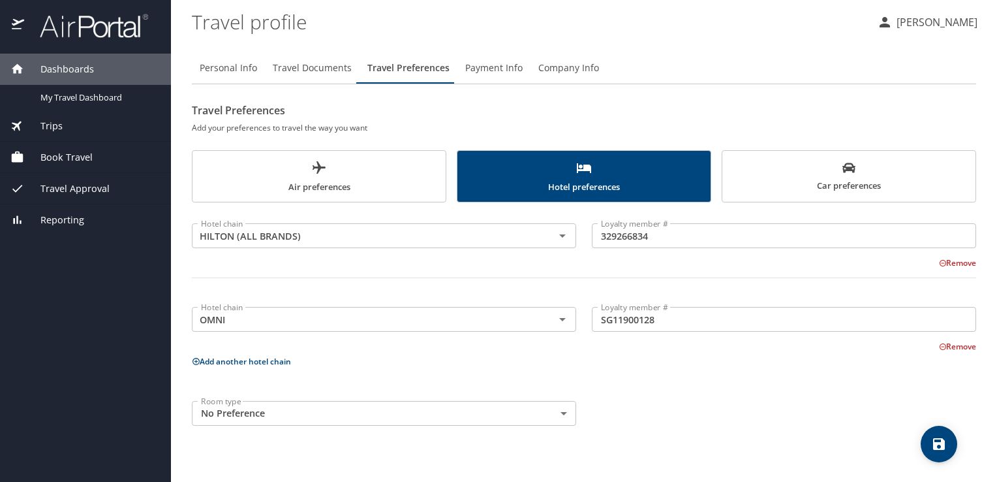
click at [549, 417] on body "Dashboards My Travel Dashboard Trips Current / Future Trips Past Trips Trips Mi…" at bounding box center [498, 241] width 997 height 482
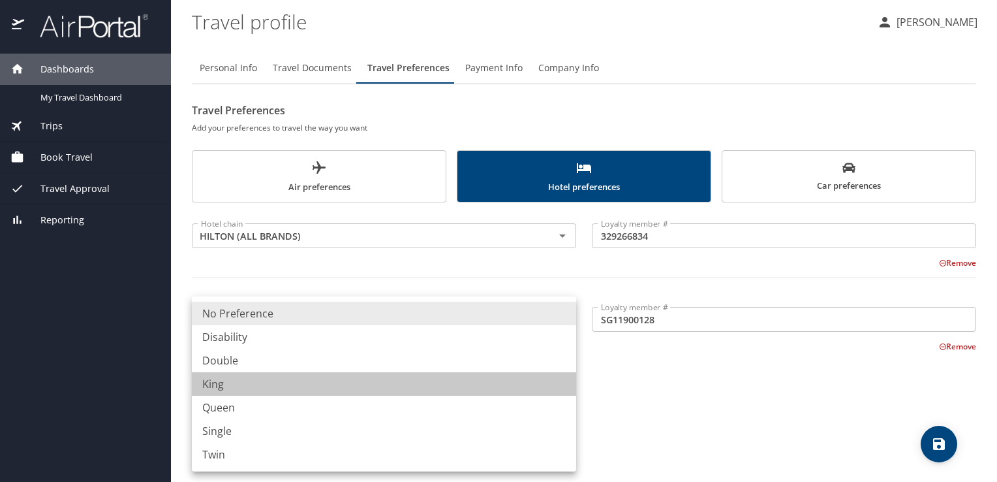
click at [311, 384] on li "King" at bounding box center [384, 383] width 384 height 23
type input "King"
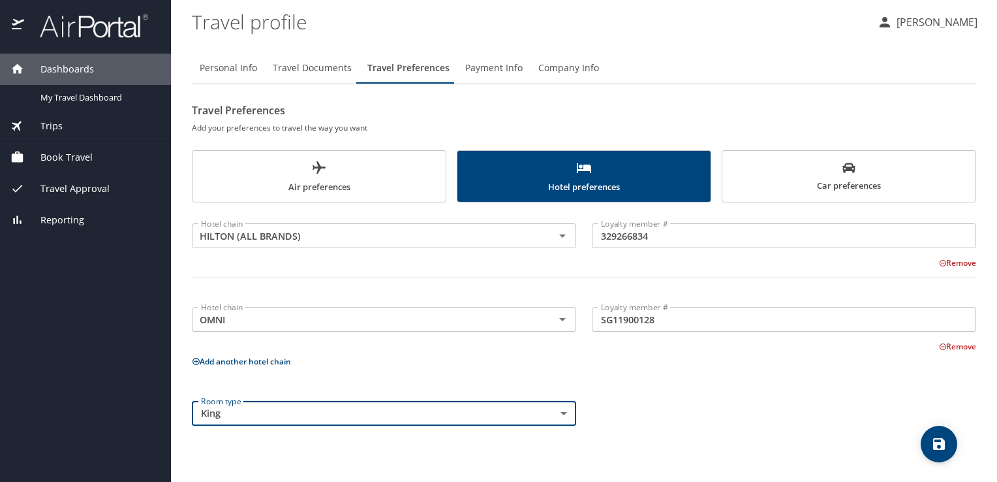
click at [633, 396] on div "Room type King King Room type" at bounding box center [584, 413] width 800 height 40
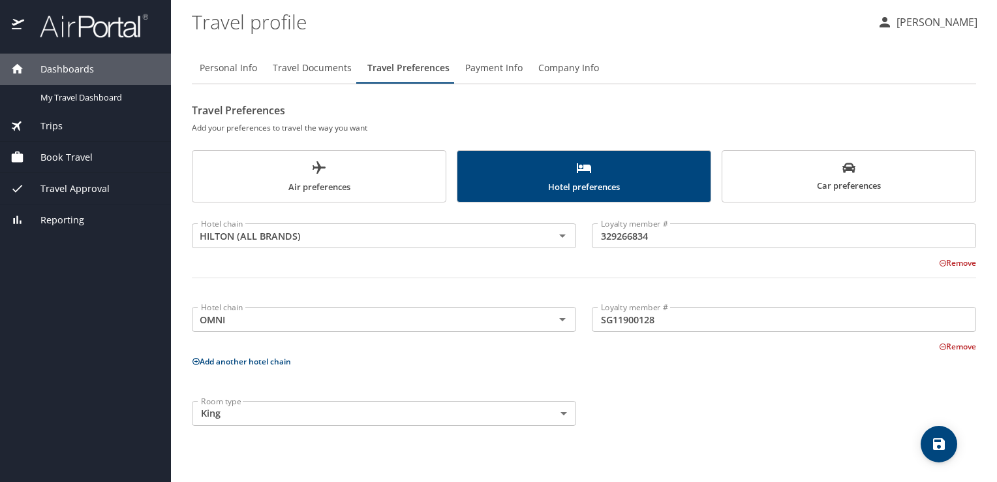
click at [789, 180] on span "Car preferences" at bounding box center [849, 177] width 238 height 32
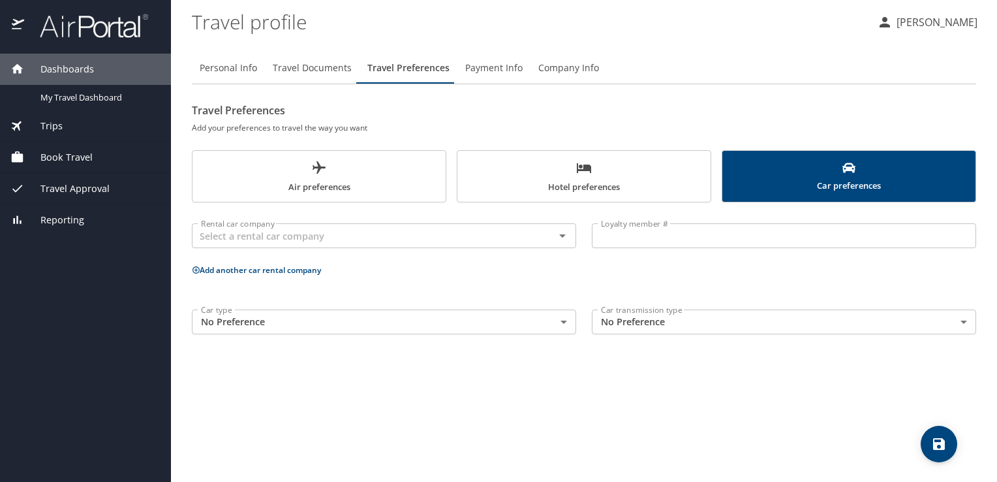
click at [497, 70] on span "Payment Info" at bounding box center [493, 68] width 57 height 16
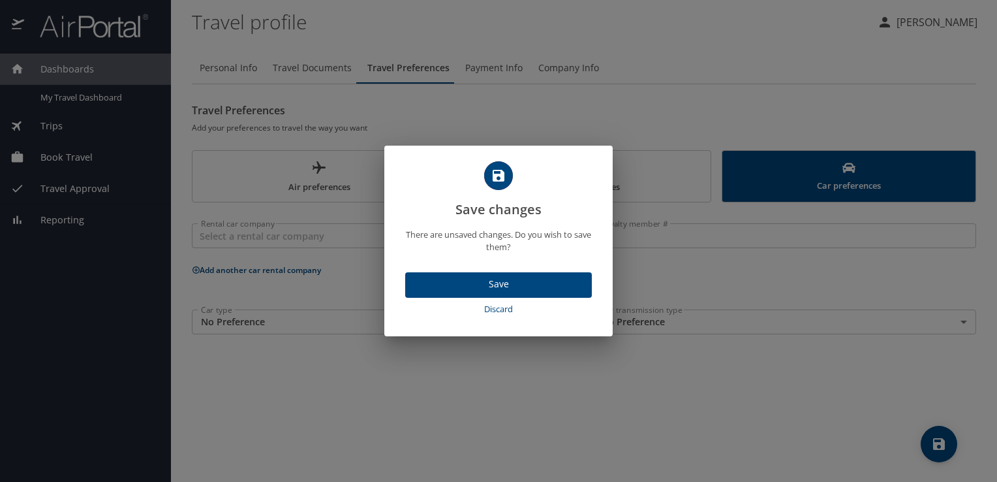
click at [497, 286] on span "Save" at bounding box center [499, 284] width 166 height 16
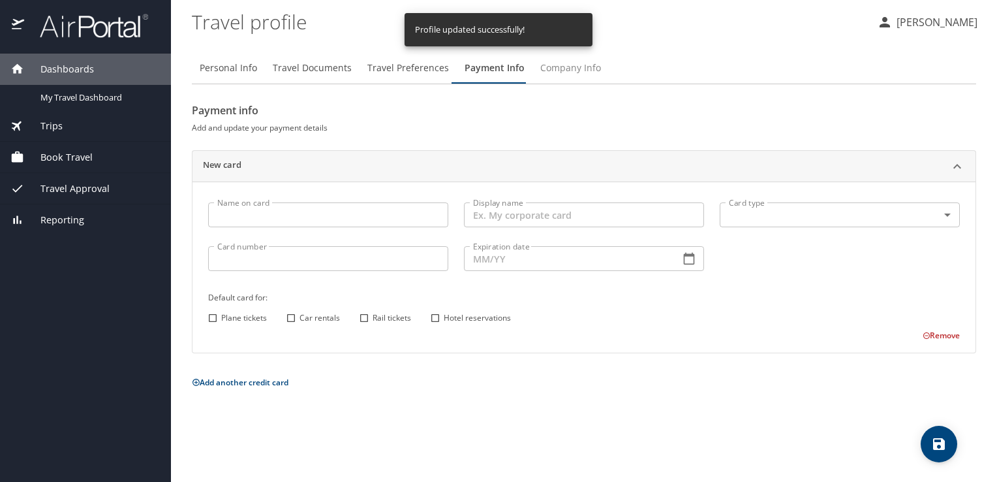
click at [554, 72] on span "Company Info" at bounding box center [570, 68] width 61 height 16
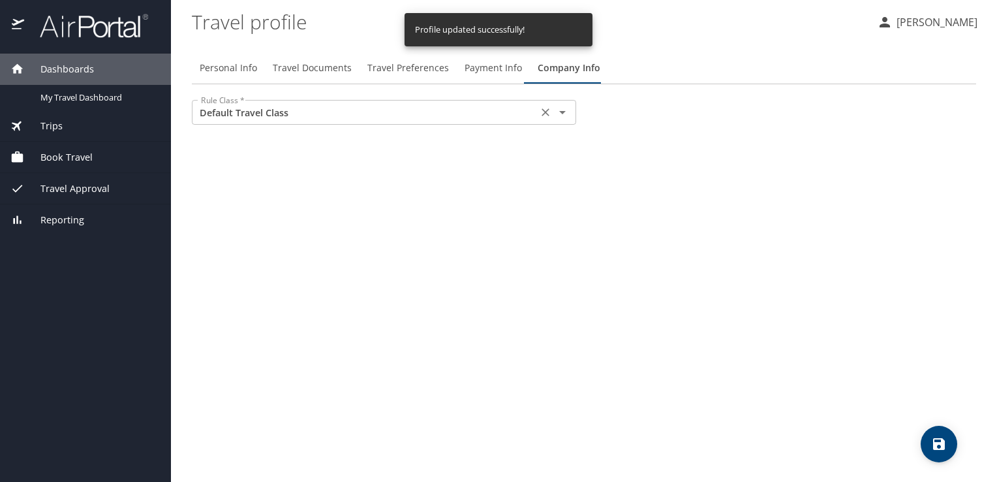
click at [548, 106] on icon "Clear" at bounding box center [545, 112] width 13 height 13
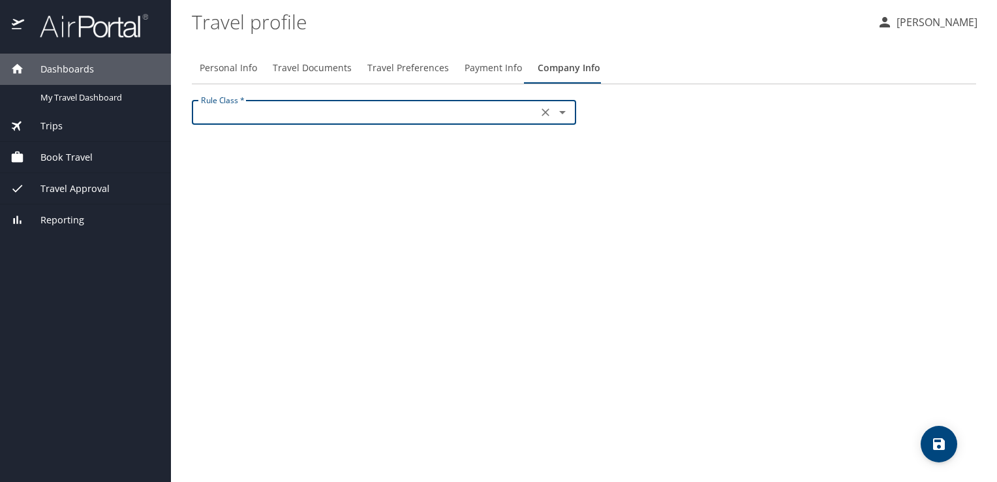
click at [564, 112] on icon "Open" at bounding box center [563, 112] width 16 height 16
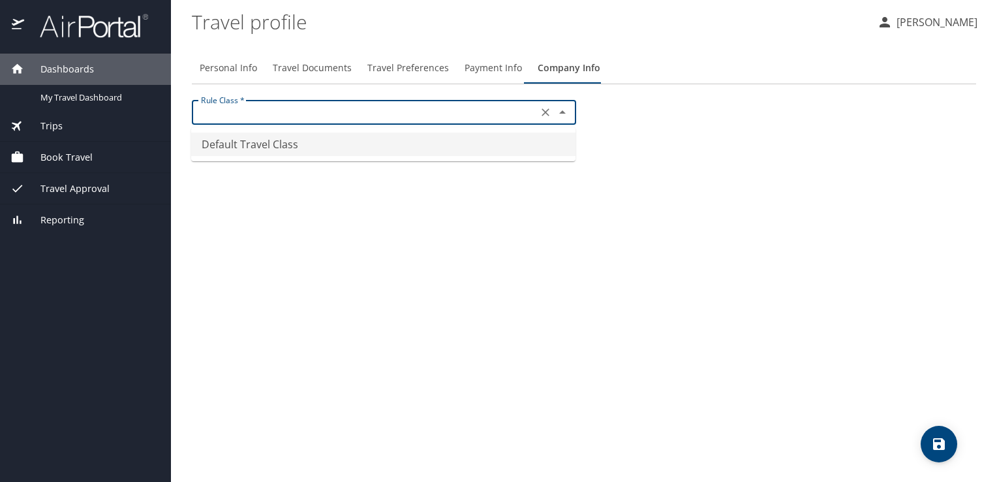
click at [469, 142] on li "Default Travel Class" at bounding box center [383, 144] width 384 height 23
type input "Default Travel Class"
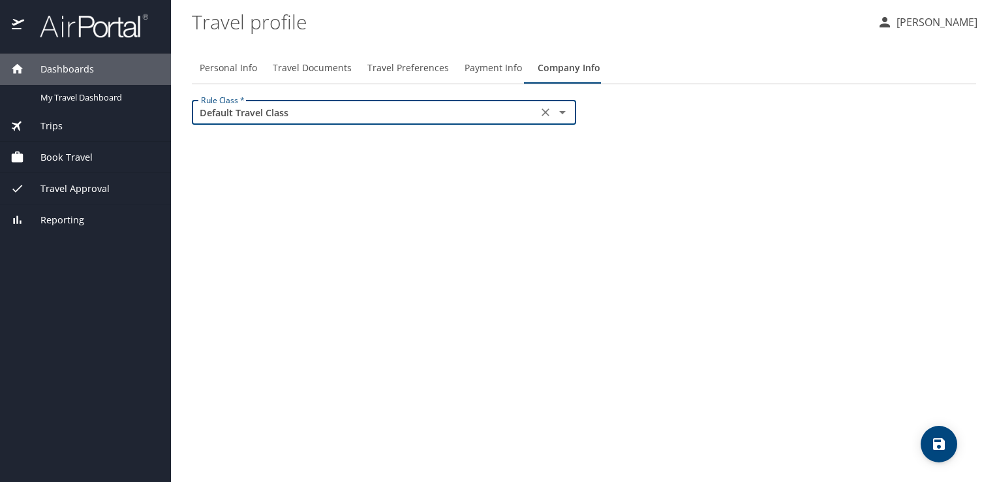
click at [221, 67] on span "Personal Info" at bounding box center [228, 68] width 57 height 16
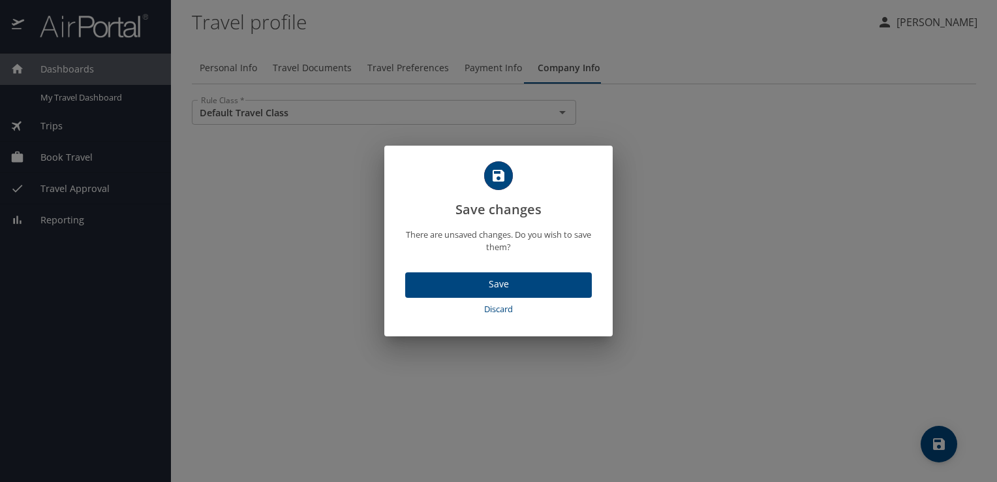
click at [493, 291] on span "Save" at bounding box center [499, 284] width 166 height 16
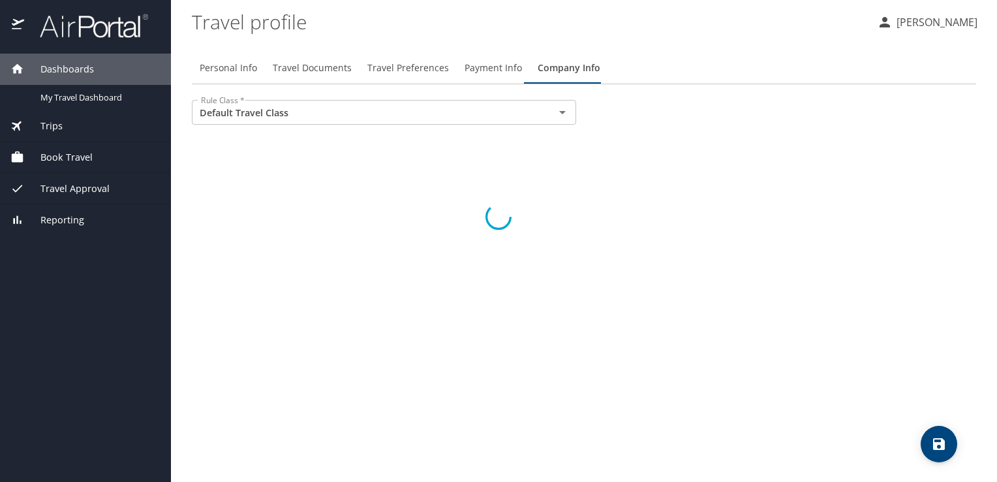
select select "US"
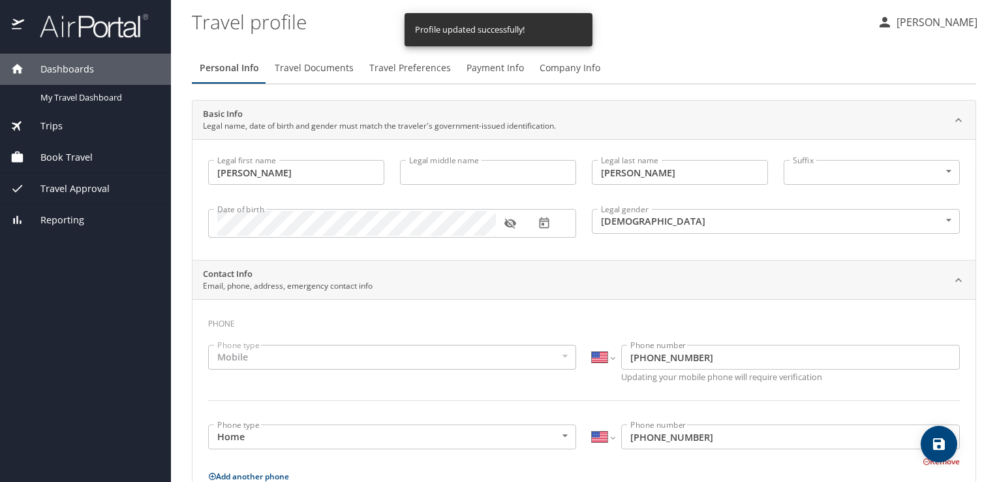
select select "US"
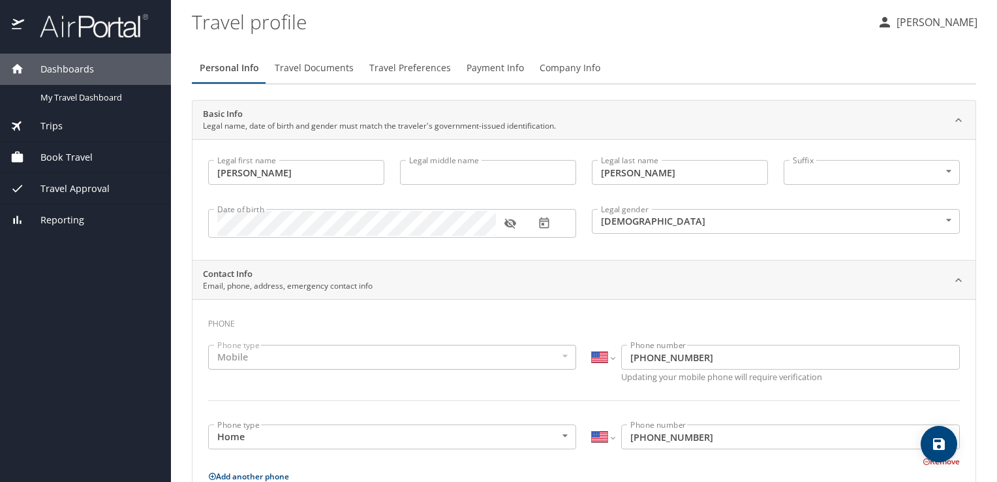
click at [409, 66] on span "Travel Preferences" at bounding box center [410, 68] width 82 height 16
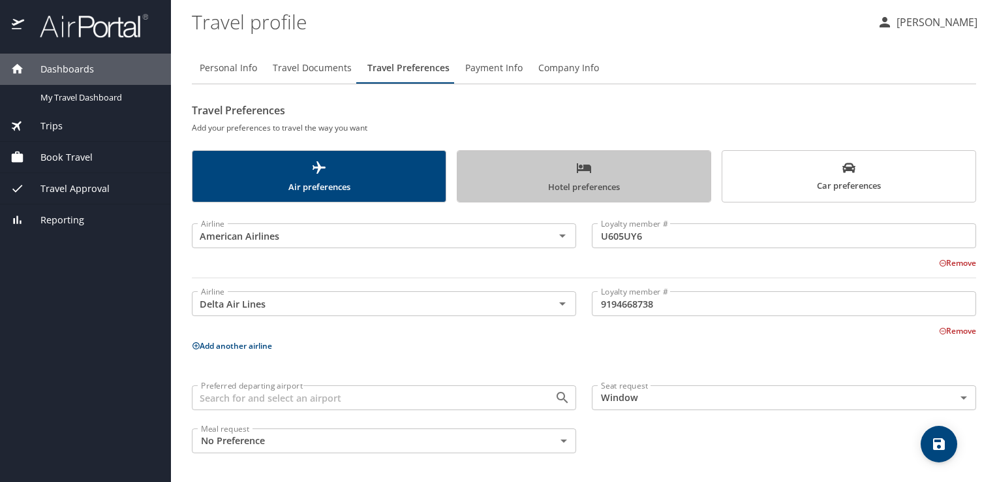
click at [602, 165] on span "Hotel preferences" at bounding box center [584, 177] width 238 height 35
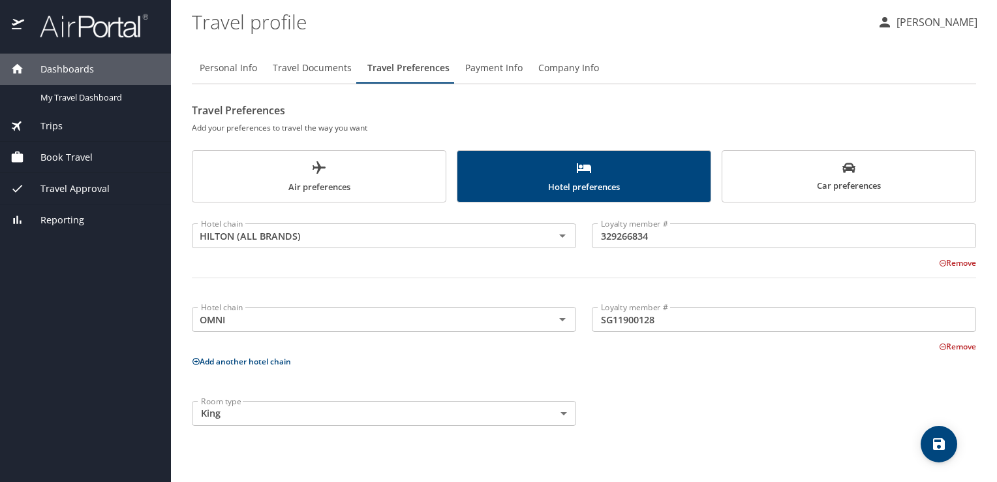
click at [266, 359] on button "Add another hotel chain" at bounding box center [241, 361] width 99 height 11
click at [265, 399] on input "text" at bounding box center [365, 402] width 338 height 17
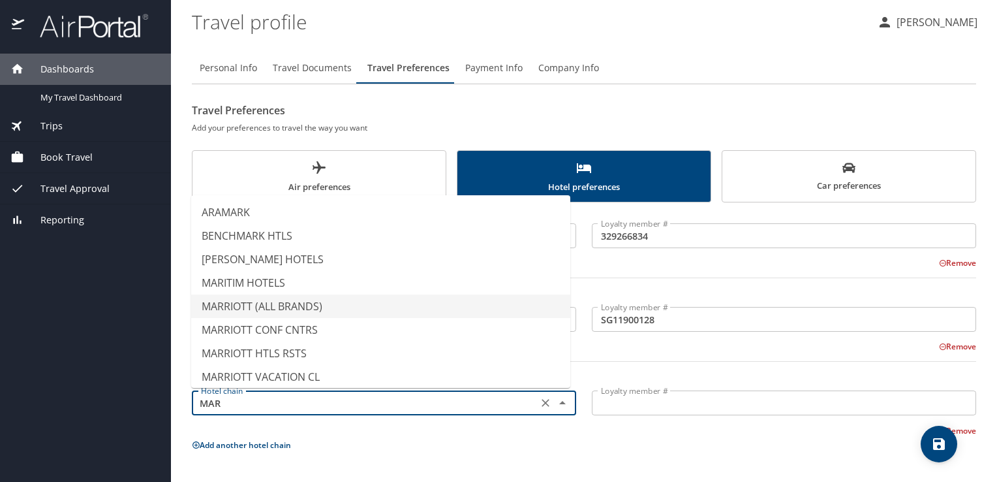
click at [282, 310] on li "MARRIOTT (ALL BRANDS)" at bounding box center [380, 305] width 379 height 23
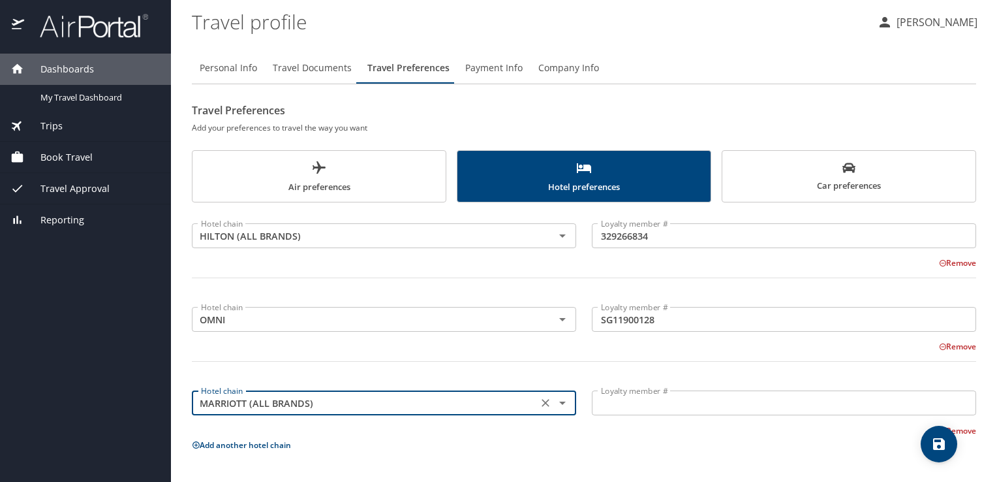
type input "MARRIOTT (ALL BRANDS)"
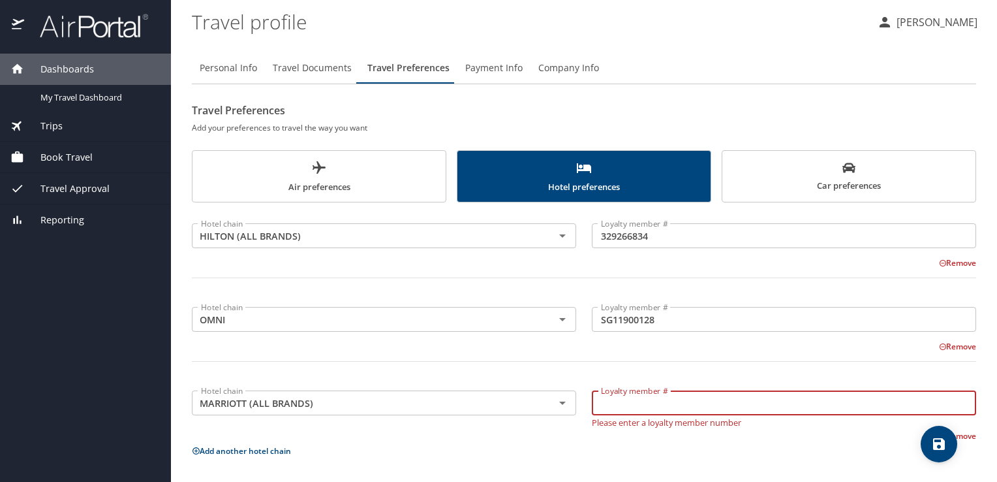
click at [625, 401] on input "Loyalty member #" at bounding box center [784, 402] width 384 height 25
type input "685227783"
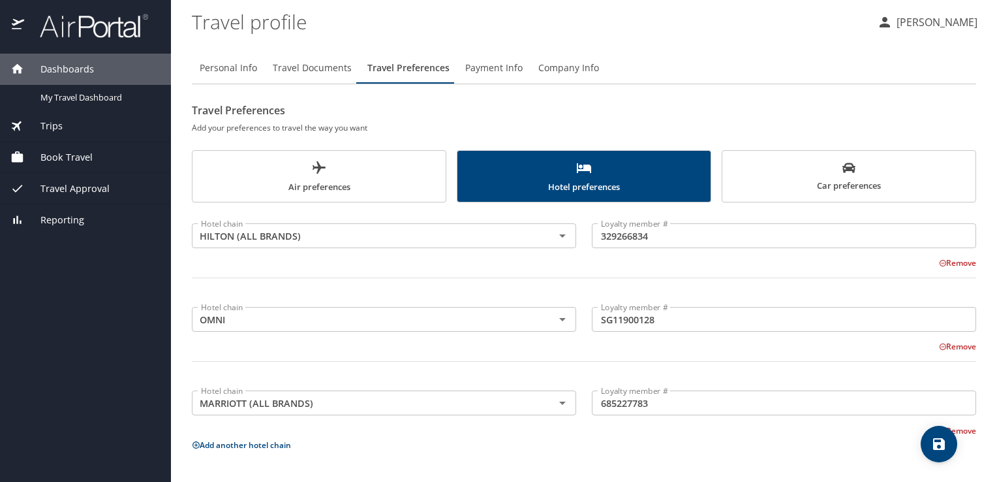
click at [633, 468] on div "Hotel chain HILTON (ALL BRANDS) Hotel chain Loyalty member # 329266834 Loyalty …" at bounding box center [584, 363] width 785 height 307
click at [316, 79] on button "Travel Documents" at bounding box center [312, 67] width 95 height 31
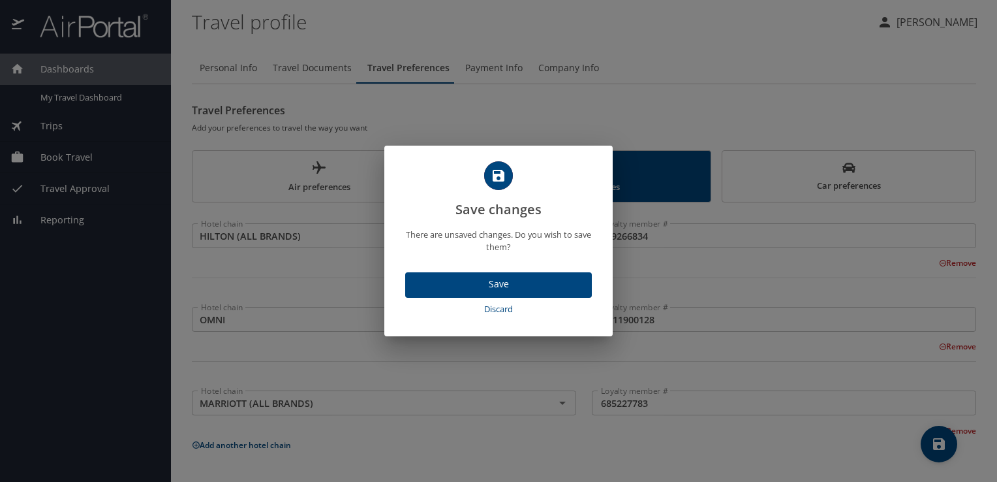
click at [448, 286] on span "Save" at bounding box center [499, 284] width 166 height 16
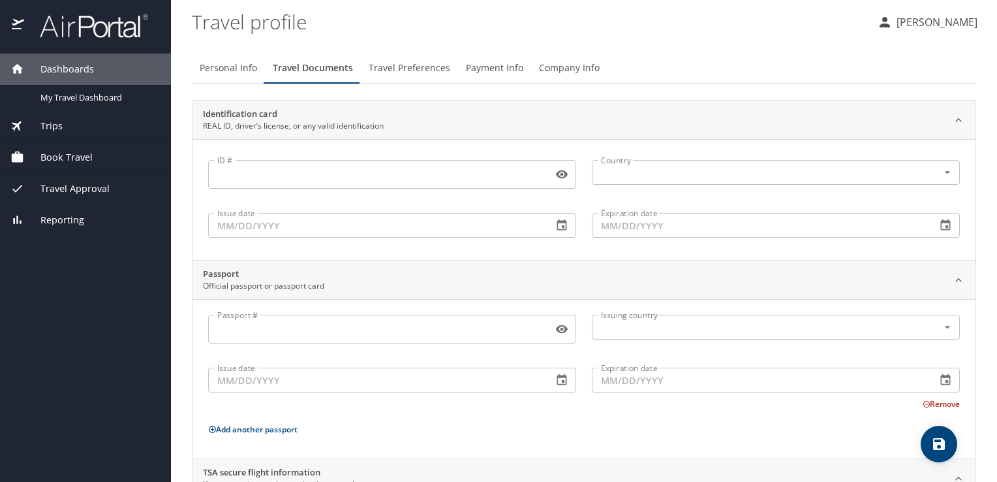
click at [405, 65] on span "Travel Preferences" at bounding box center [410, 68] width 82 height 16
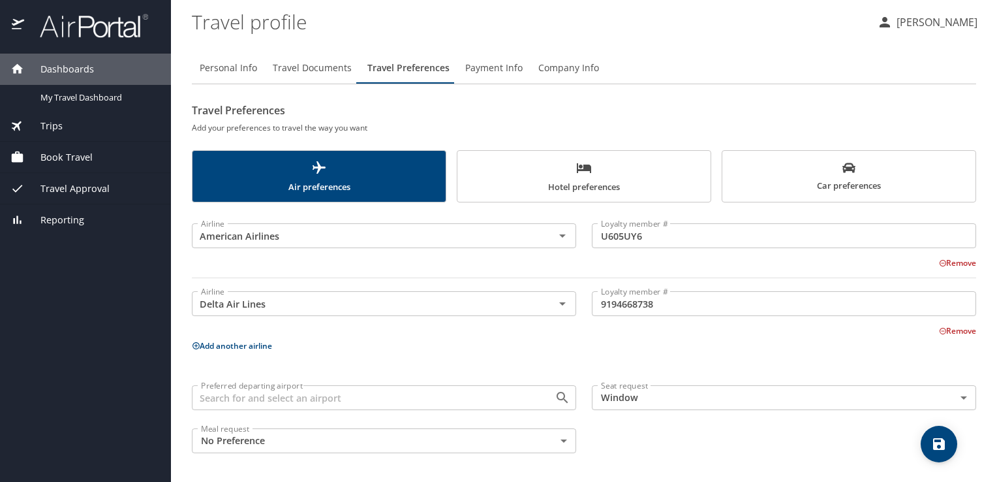
click at [211, 346] on button "Add another airline" at bounding box center [232, 345] width 80 height 11
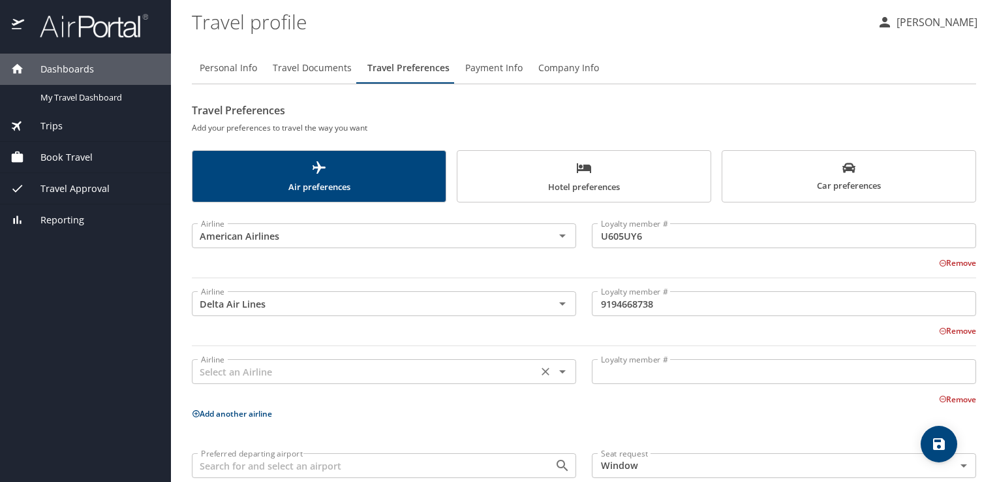
click at [214, 372] on input "text" at bounding box center [365, 371] width 338 height 17
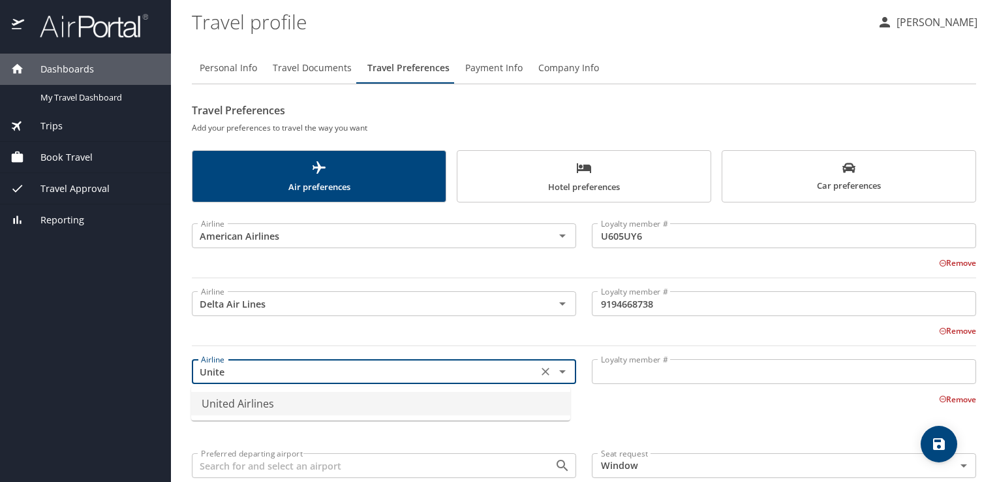
click at [237, 401] on li "United Airlines" at bounding box center [380, 403] width 379 height 23
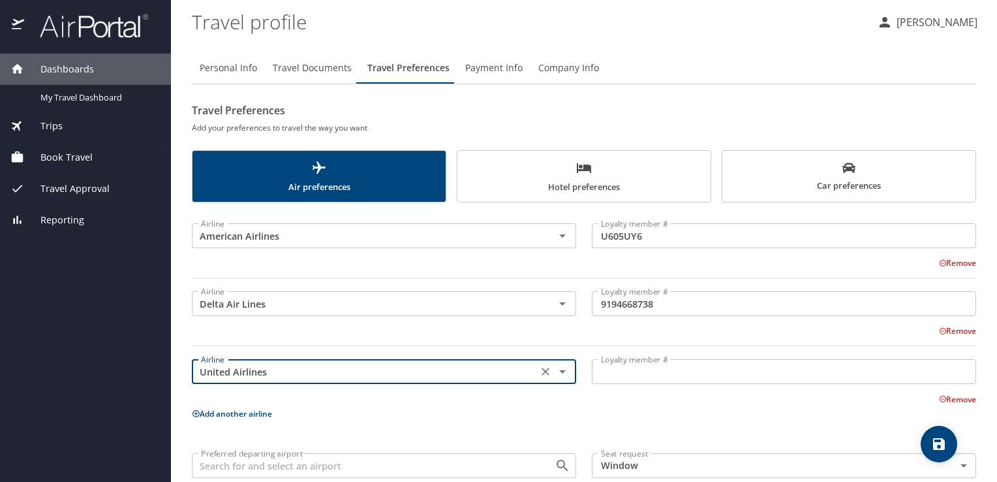
type input "United Airlines"
click at [620, 379] on input "Loyalty member #" at bounding box center [784, 371] width 384 height 25
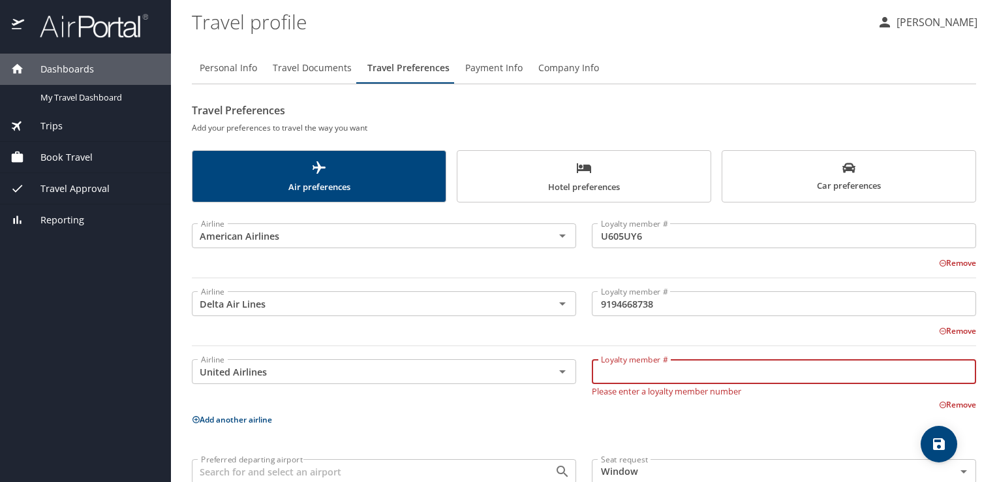
type input "f"
type input "FMW92320"
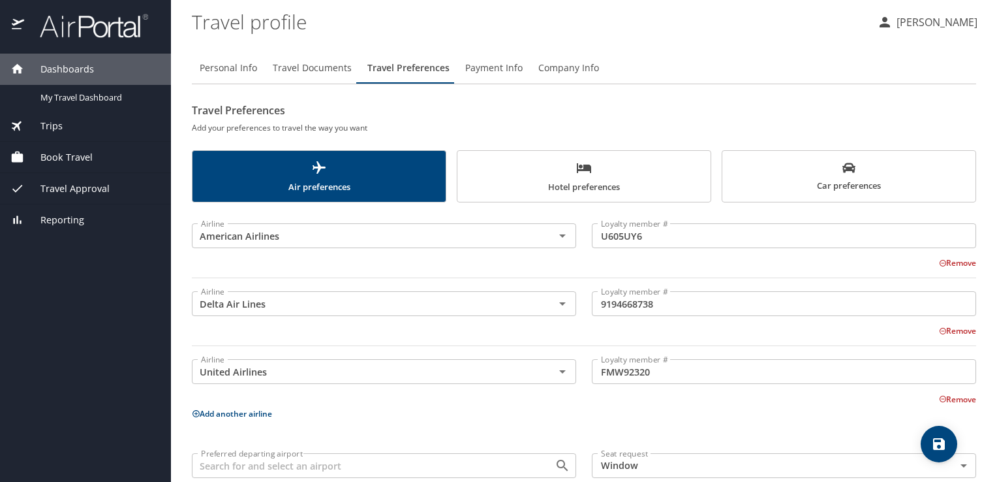
click at [595, 411] on p "Add another airline" at bounding box center [584, 413] width 785 height 16
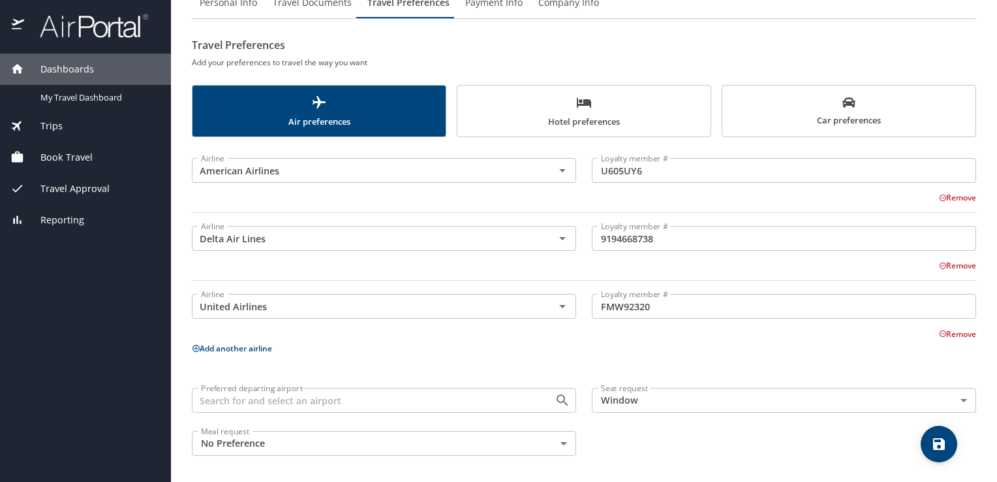
click at [522, 101] on span "Hotel preferences" at bounding box center [584, 112] width 238 height 35
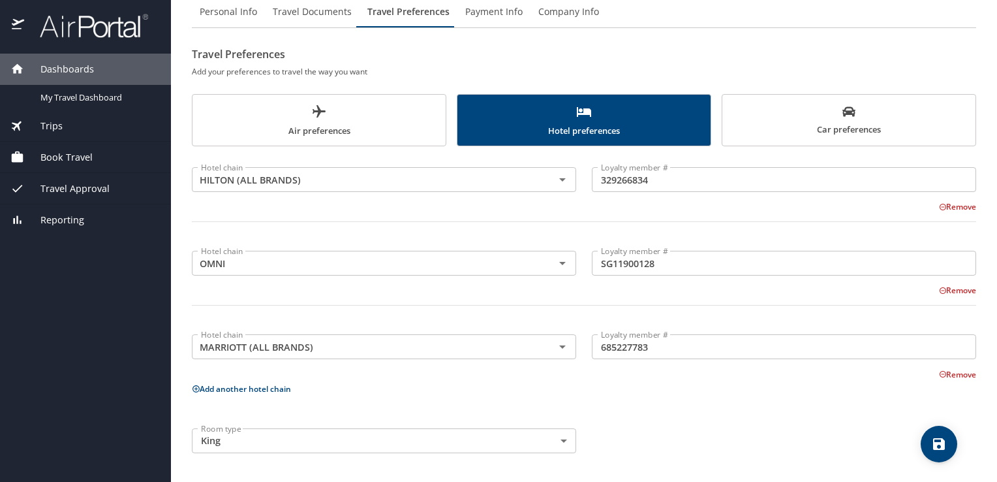
scroll to position [55, 0]
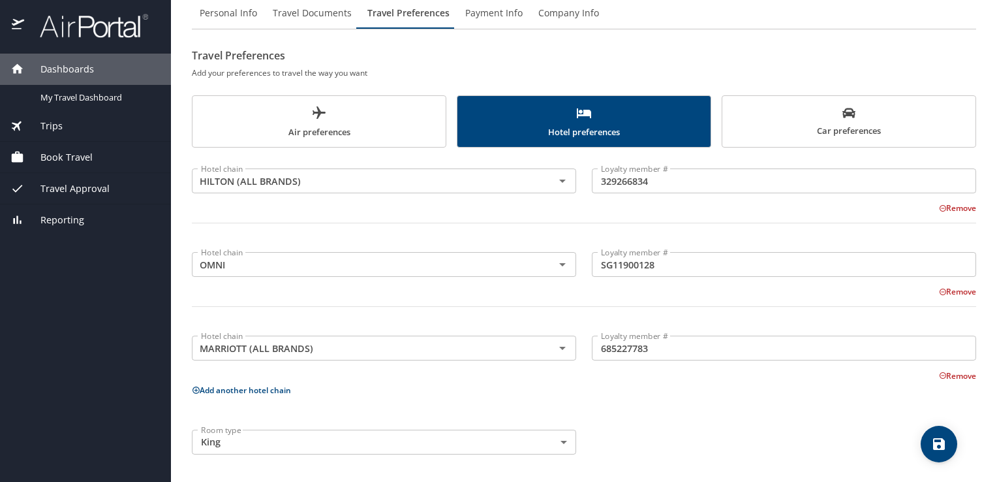
click at [322, 16] on span "Travel Documents" at bounding box center [312, 13] width 79 height 16
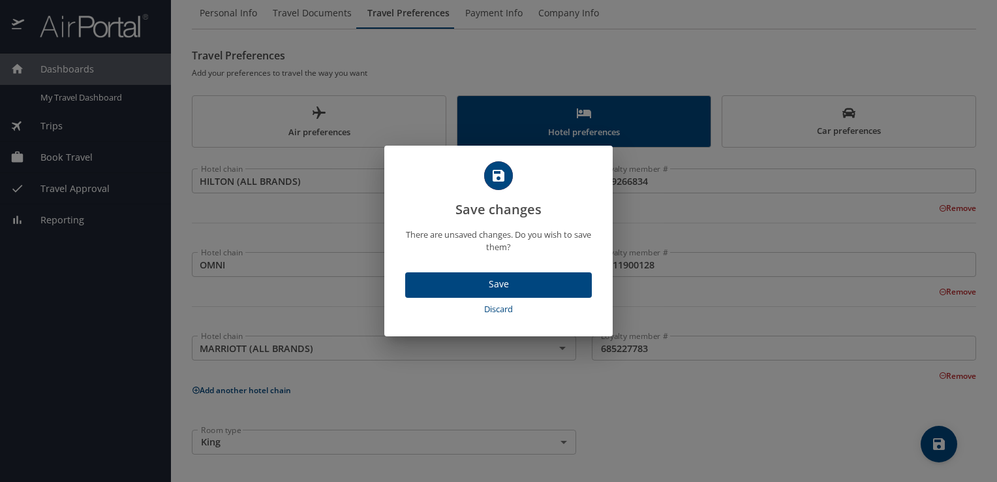
click at [444, 283] on span "Save" at bounding box center [499, 284] width 166 height 16
